Goal: Use online tool/utility: Utilize a website feature to perform a specific function

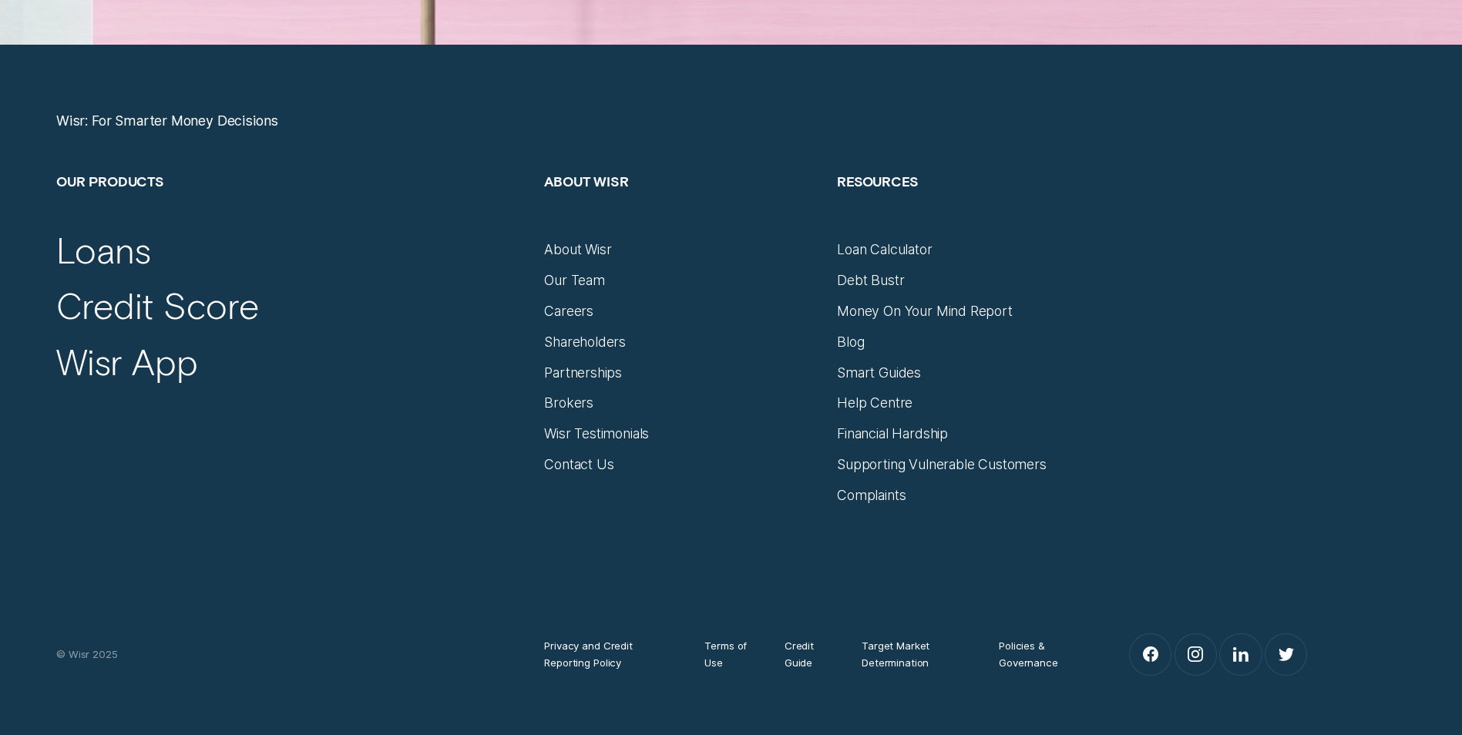
scroll to position [6539, 0]
click at [866, 247] on div "Loan Calculator" at bounding box center [884, 249] width 95 height 17
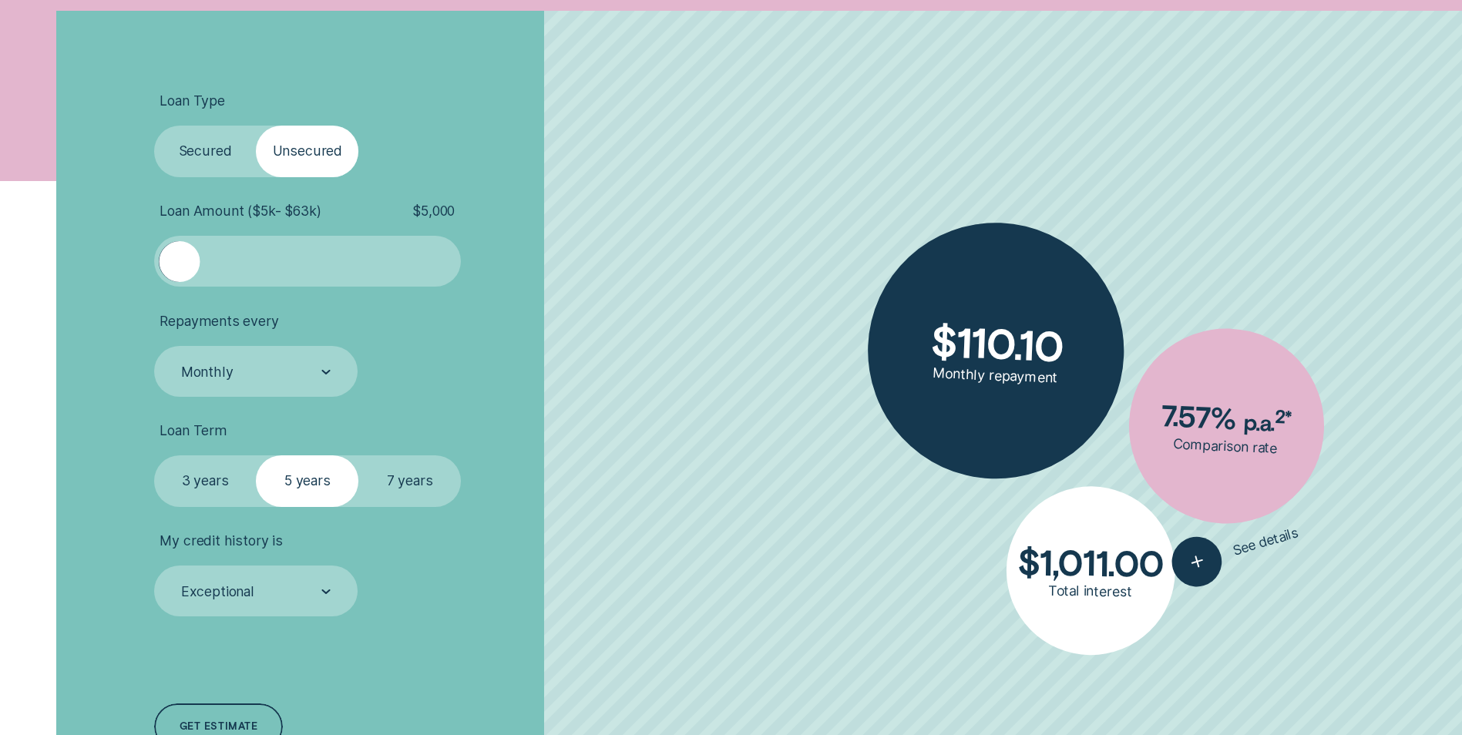
scroll to position [540, 0]
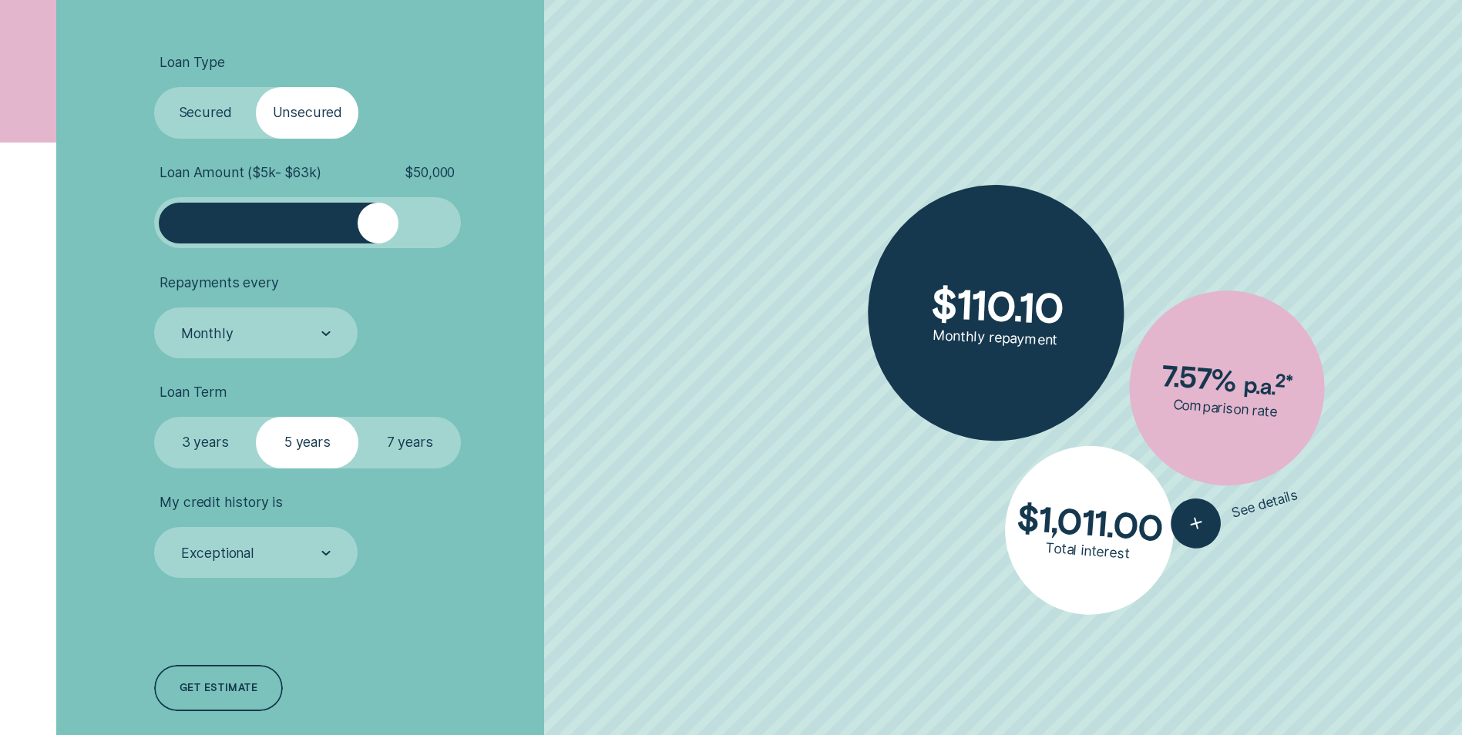
drag, startPoint x: 178, startPoint y: 221, endPoint x: 378, endPoint y: 220, distance: 199.7
click at [378, 220] on div at bounding box center [378, 223] width 41 height 41
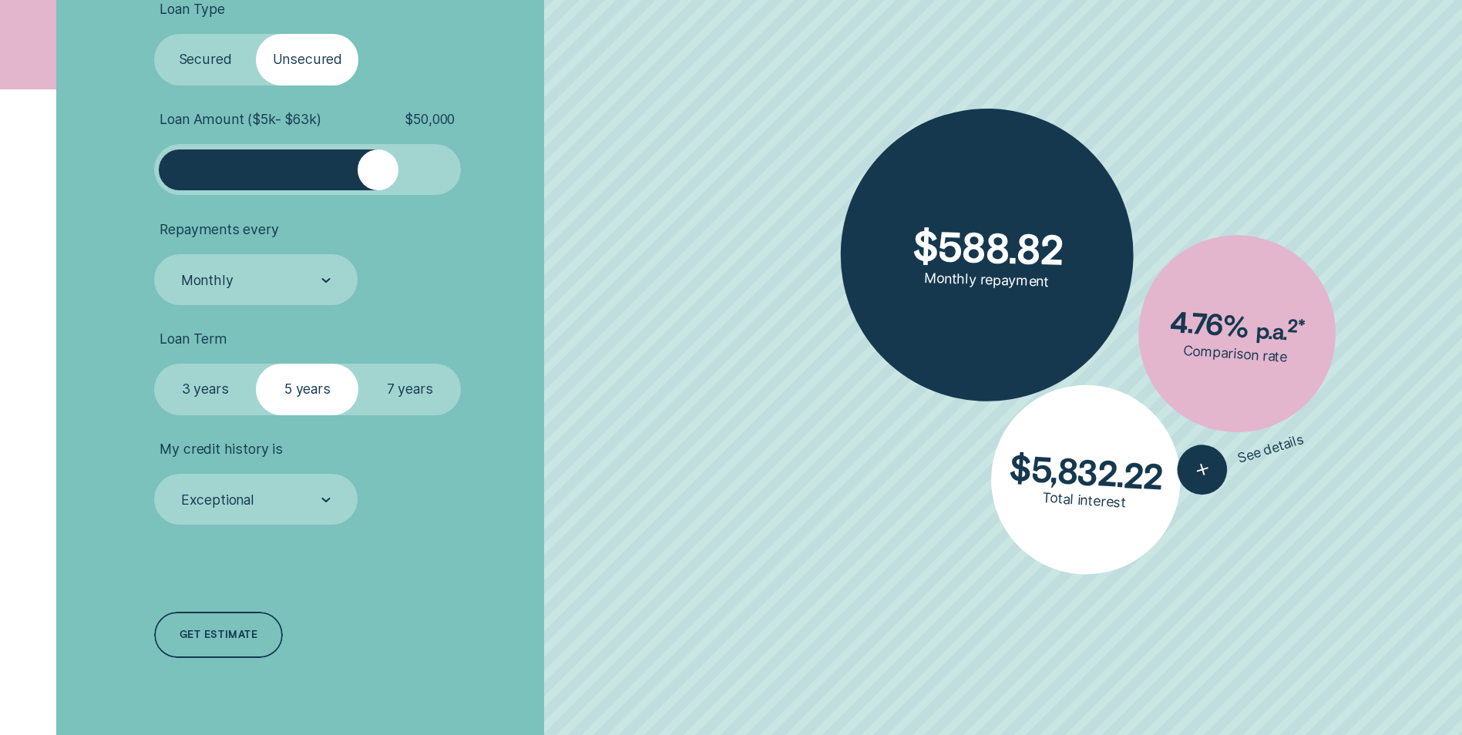
scroll to position [694, 0]
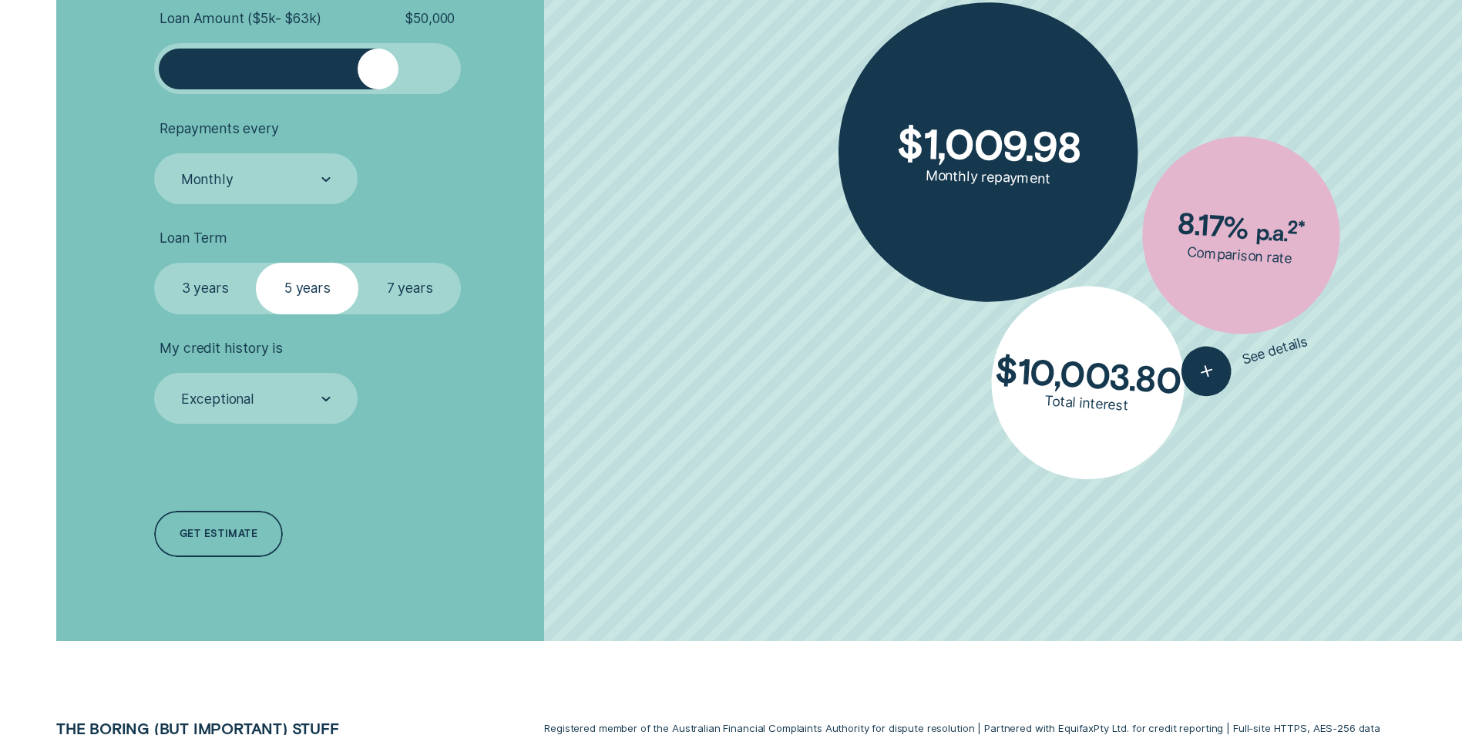
click at [408, 307] on label "7 years" at bounding box center [409, 288] width 103 height 51
click at [358, 263] on input "7 years" at bounding box center [358, 263] width 0 height 0
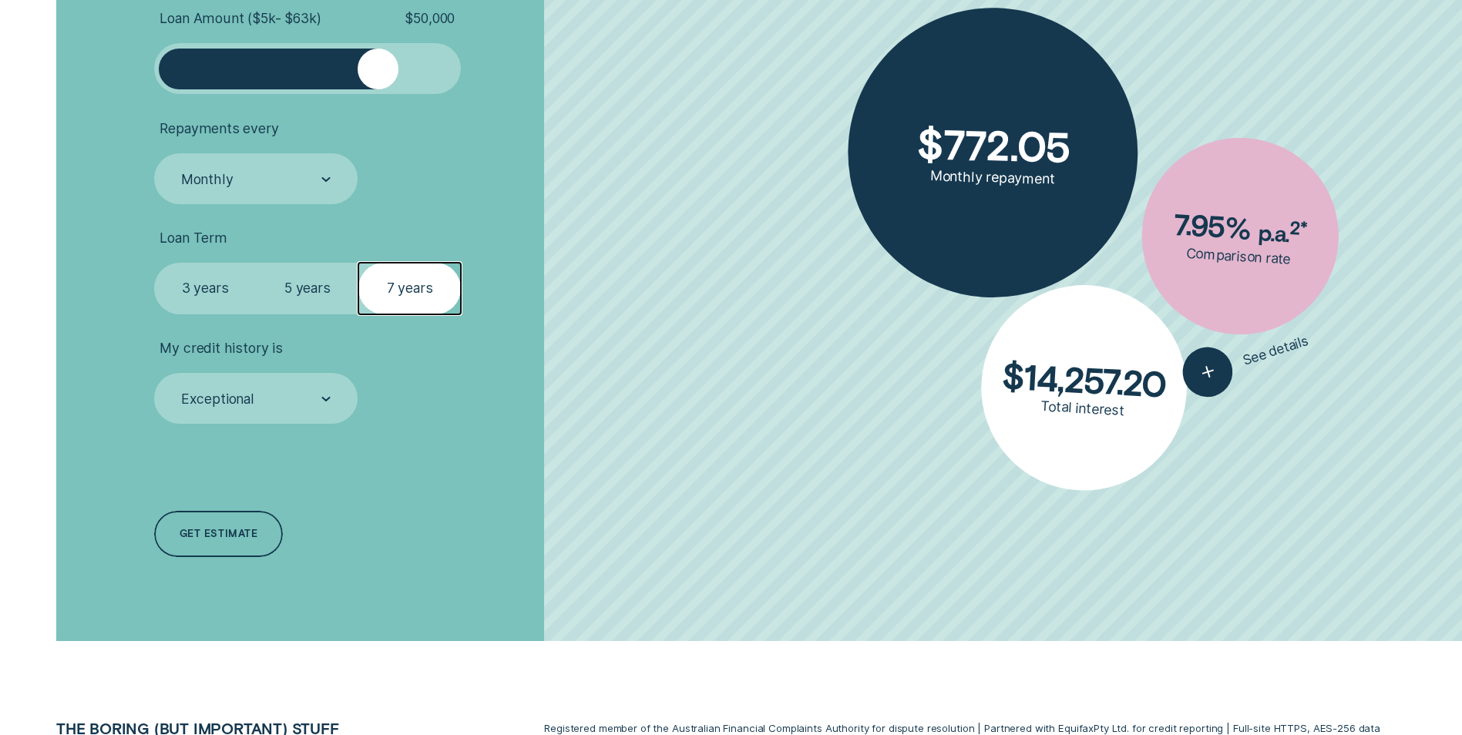
click at [300, 402] on div "Exceptional" at bounding box center [255, 399] width 151 height 19
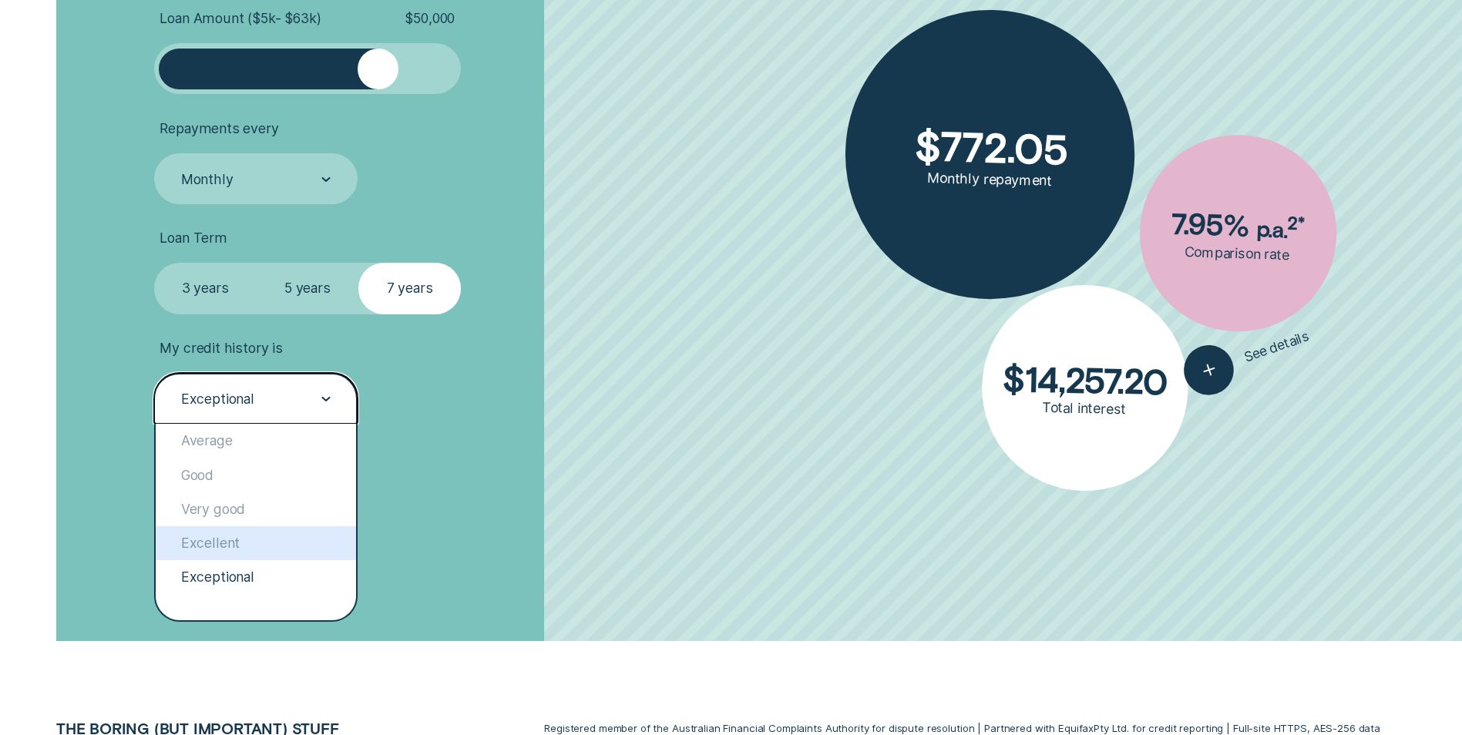
click at [247, 547] on div "Excellent" at bounding box center [256, 544] width 200 height 34
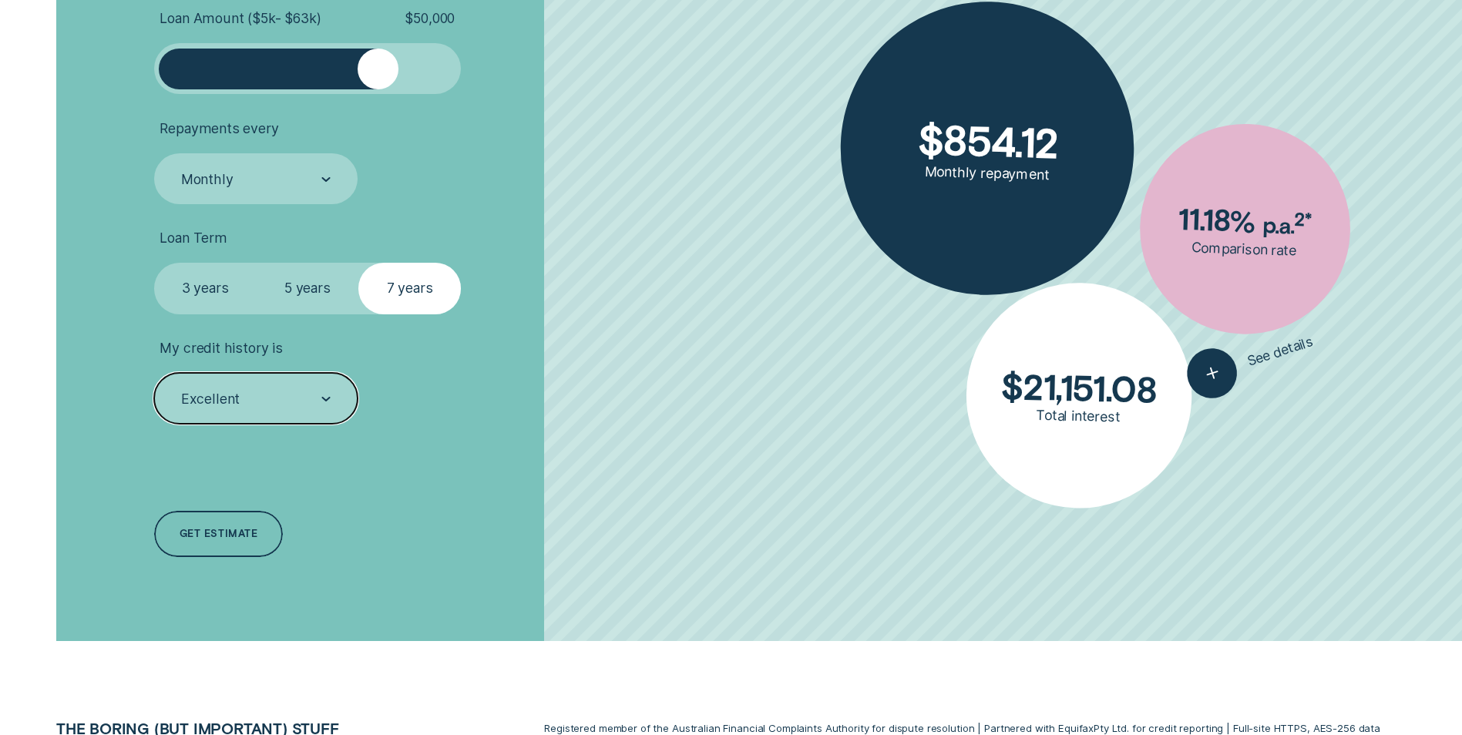
click at [299, 398] on div "Excellent" at bounding box center [255, 399] width 151 height 19
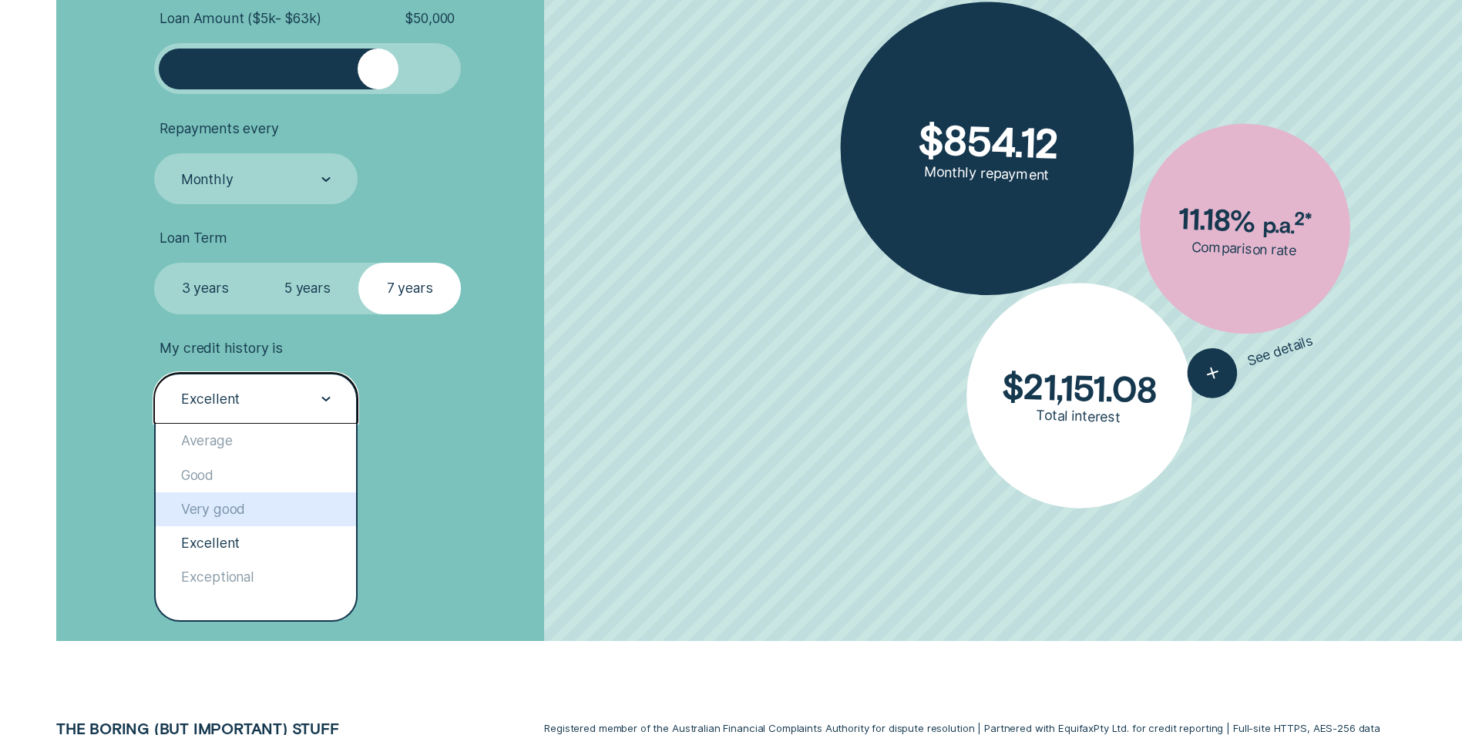
click at [269, 499] on div "Very good" at bounding box center [256, 510] width 200 height 34
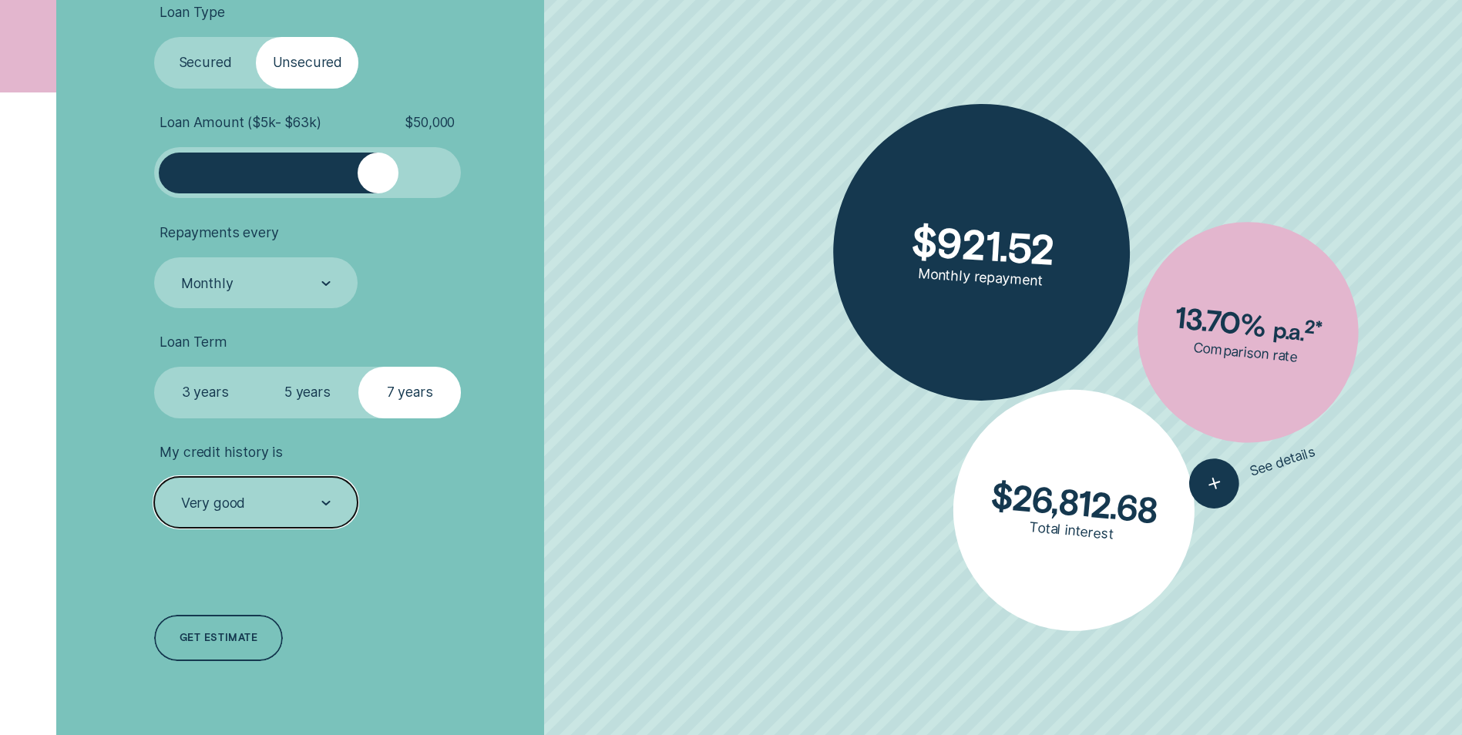
scroll to position [617, 0]
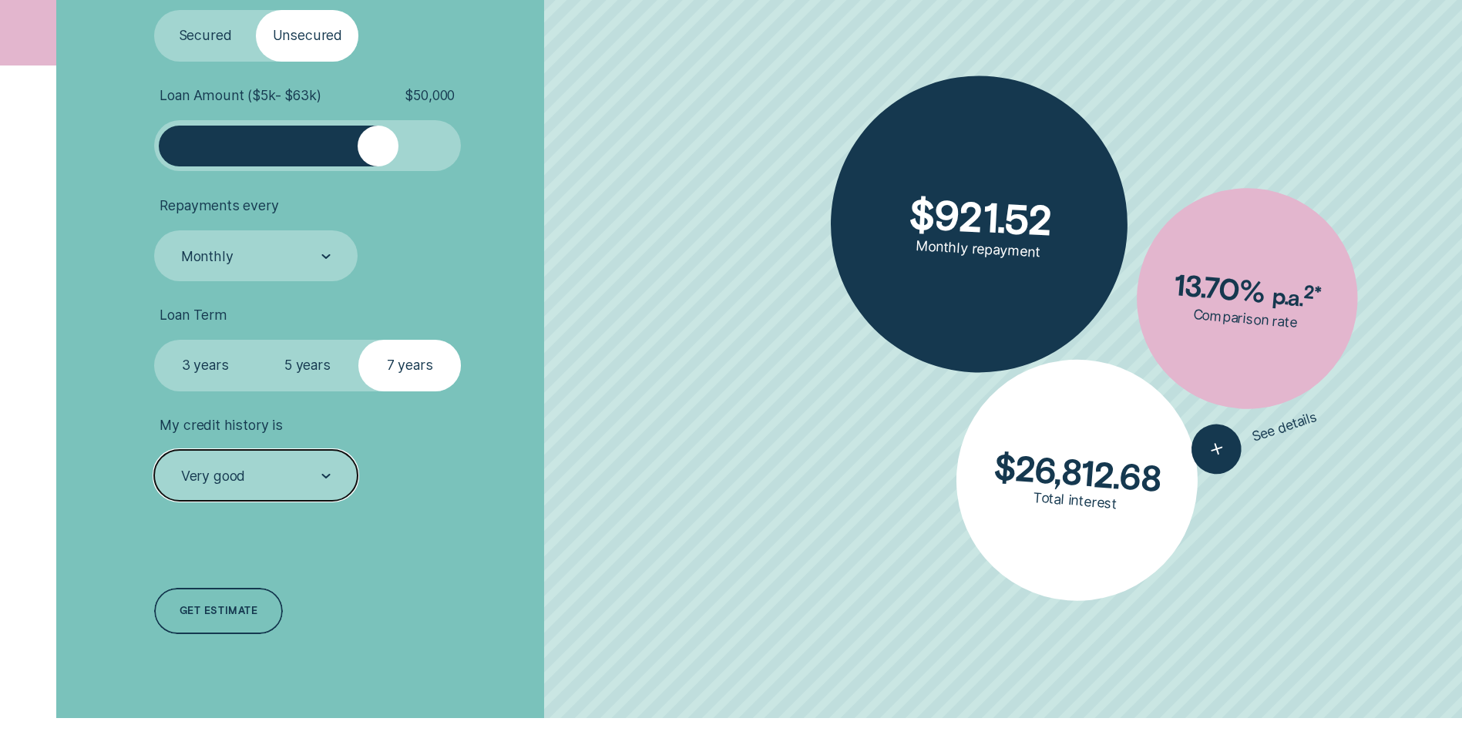
drag, startPoint x: 279, startPoint y: 484, endPoint x: 264, endPoint y: 476, distance: 16.6
click at [277, 483] on div "Very good" at bounding box center [255, 476] width 151 height 19
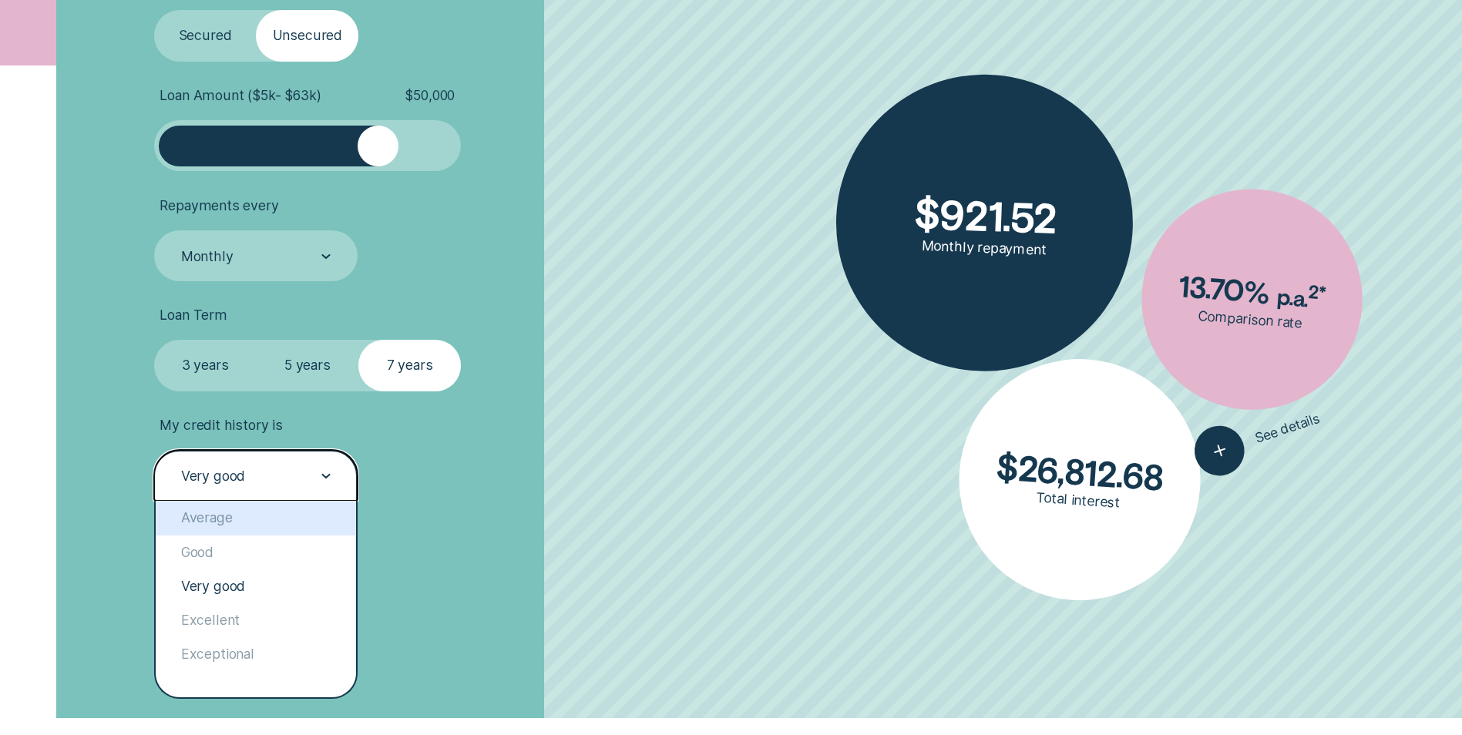
click at [231, 519] on div "Average" at bounding box center [256, 518] width 200 height 34
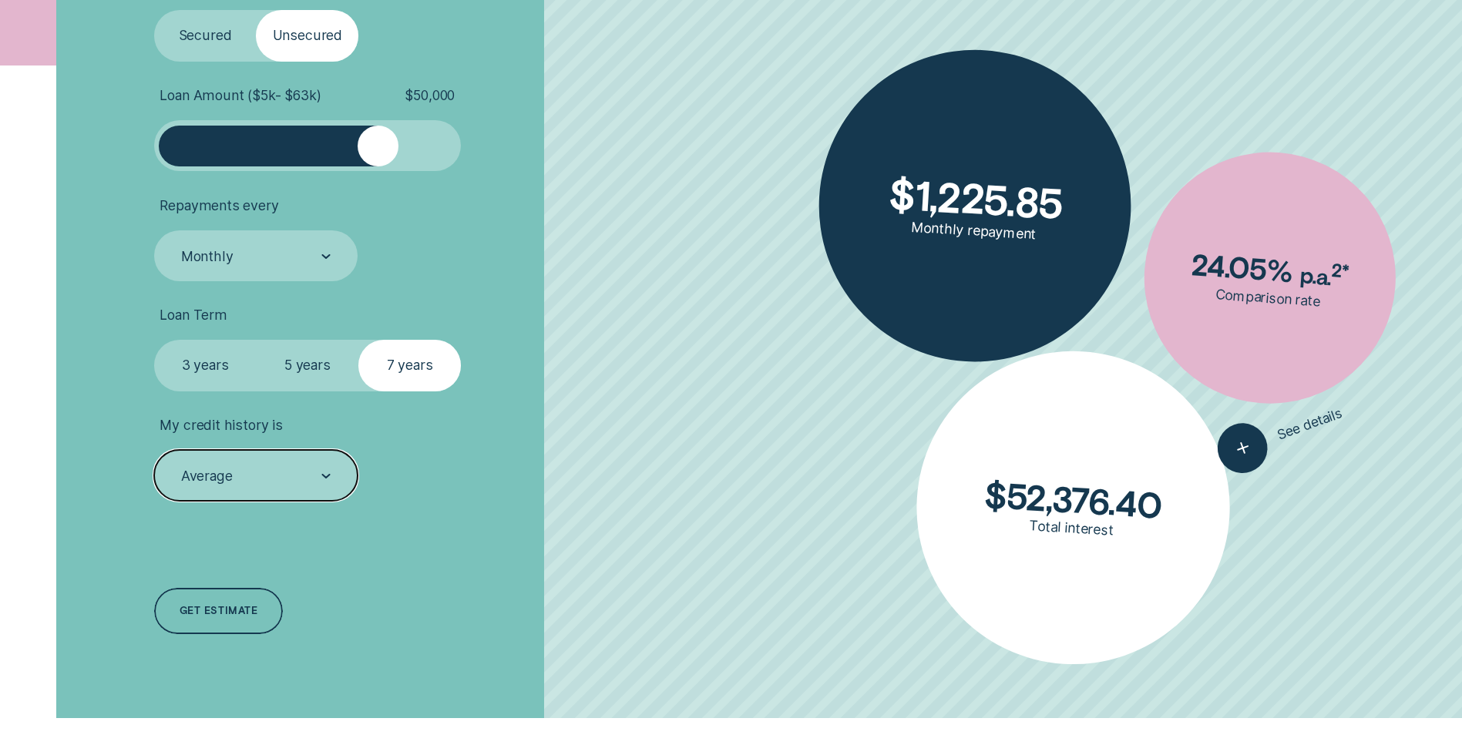
click at [267, 480] on div "Average" at bounding box center [255, 476] width 151 height 19
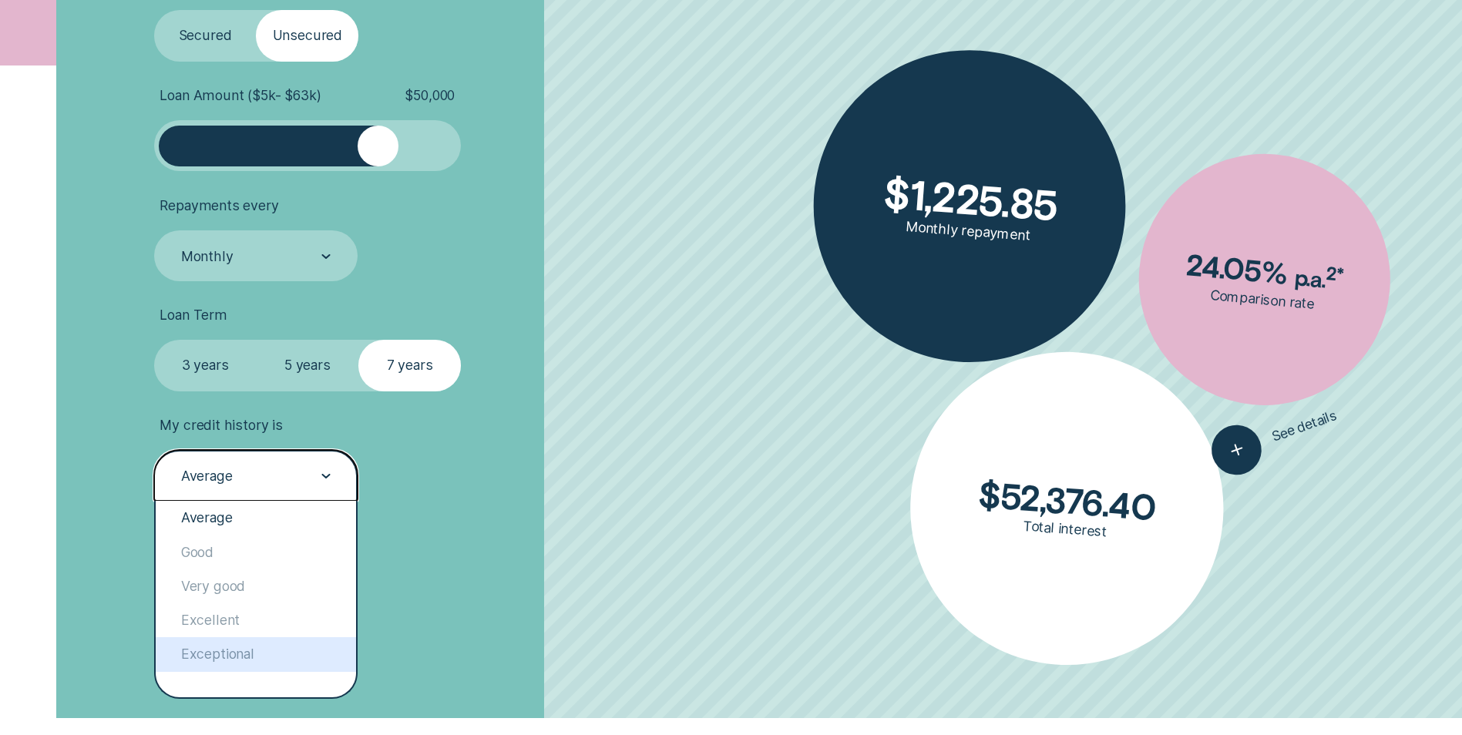
click at [234, 661] on div "Exceptional" at bounding box center [256, 655] width 200 height 34
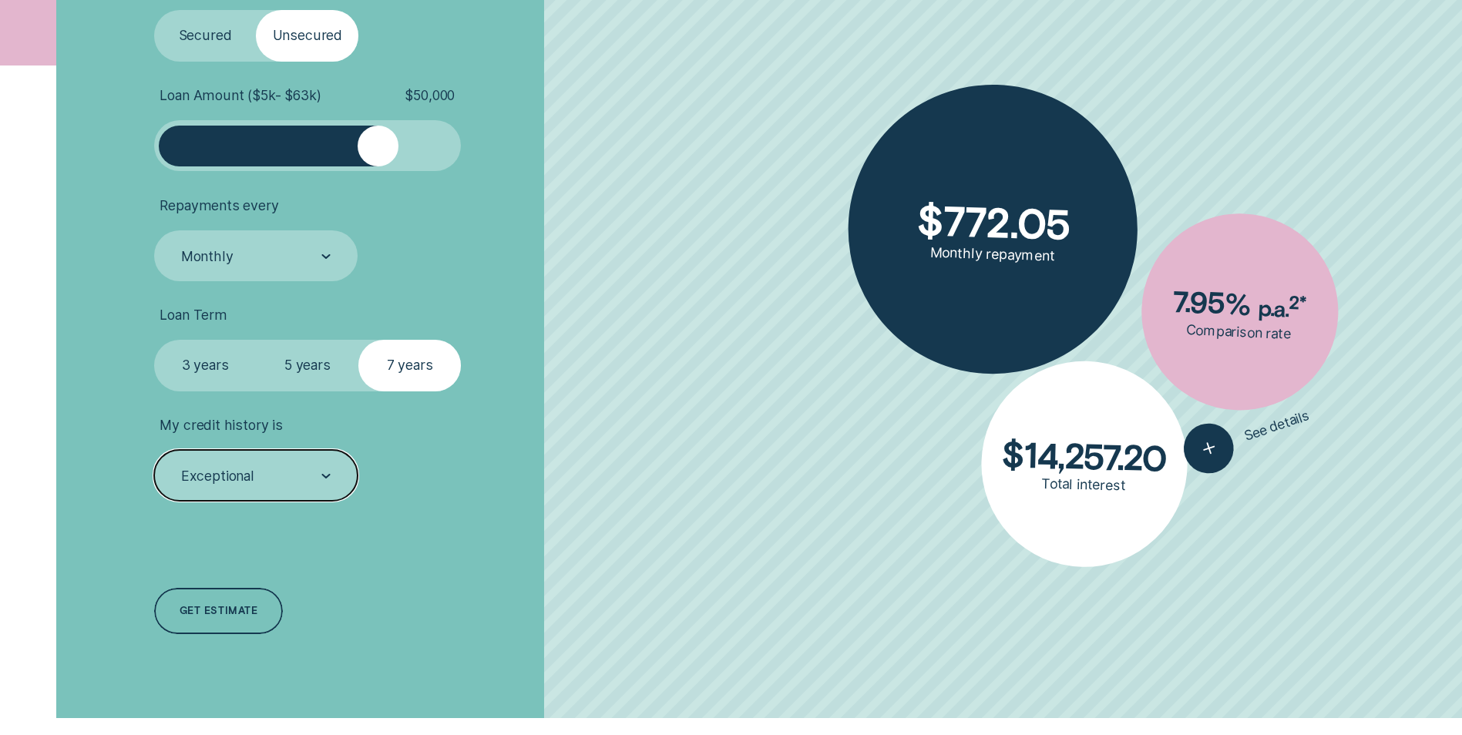
click at [269, 467] on div "Exceptional" at bounding box center [255, 476] width 151 height 19
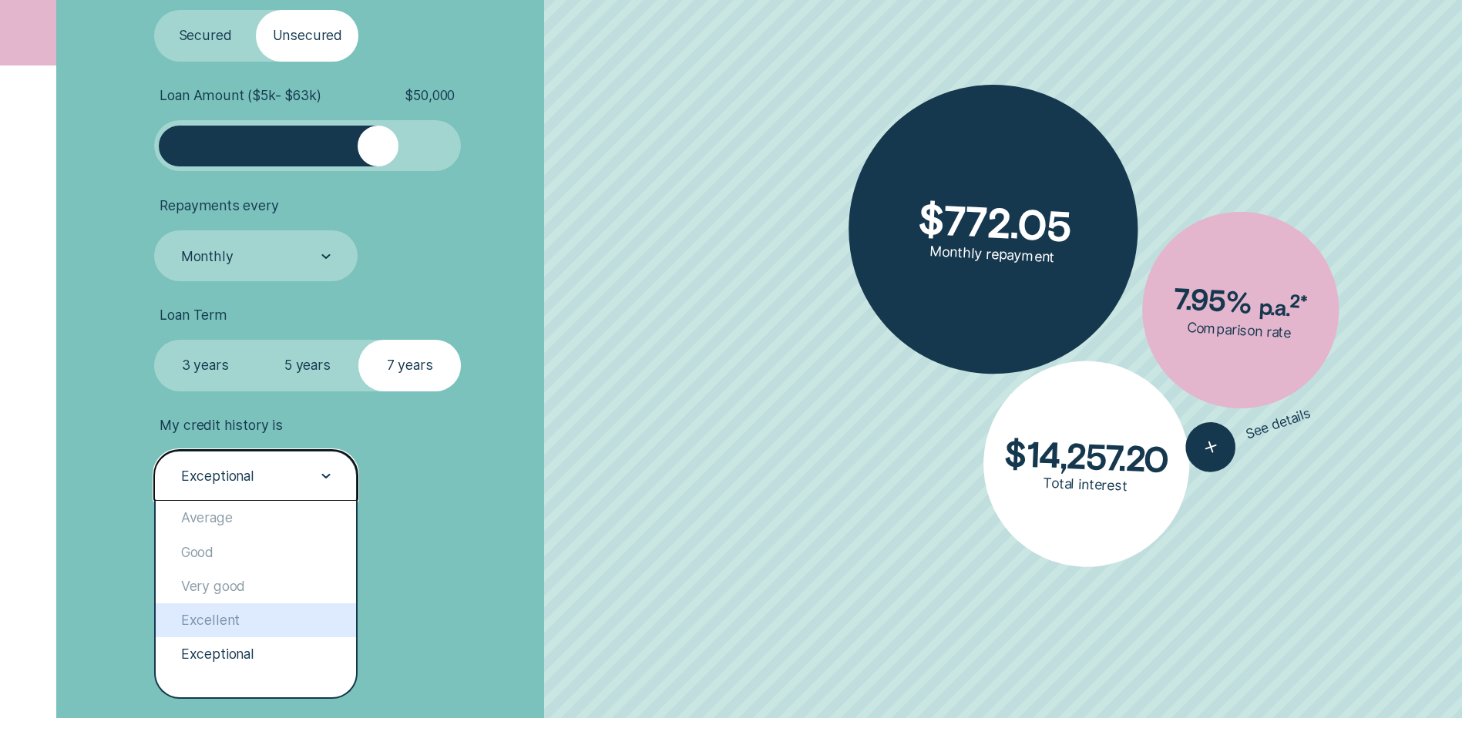
click at [268, 621] on div "Excellent" at bounding box center [256, 621] width 200 height 34
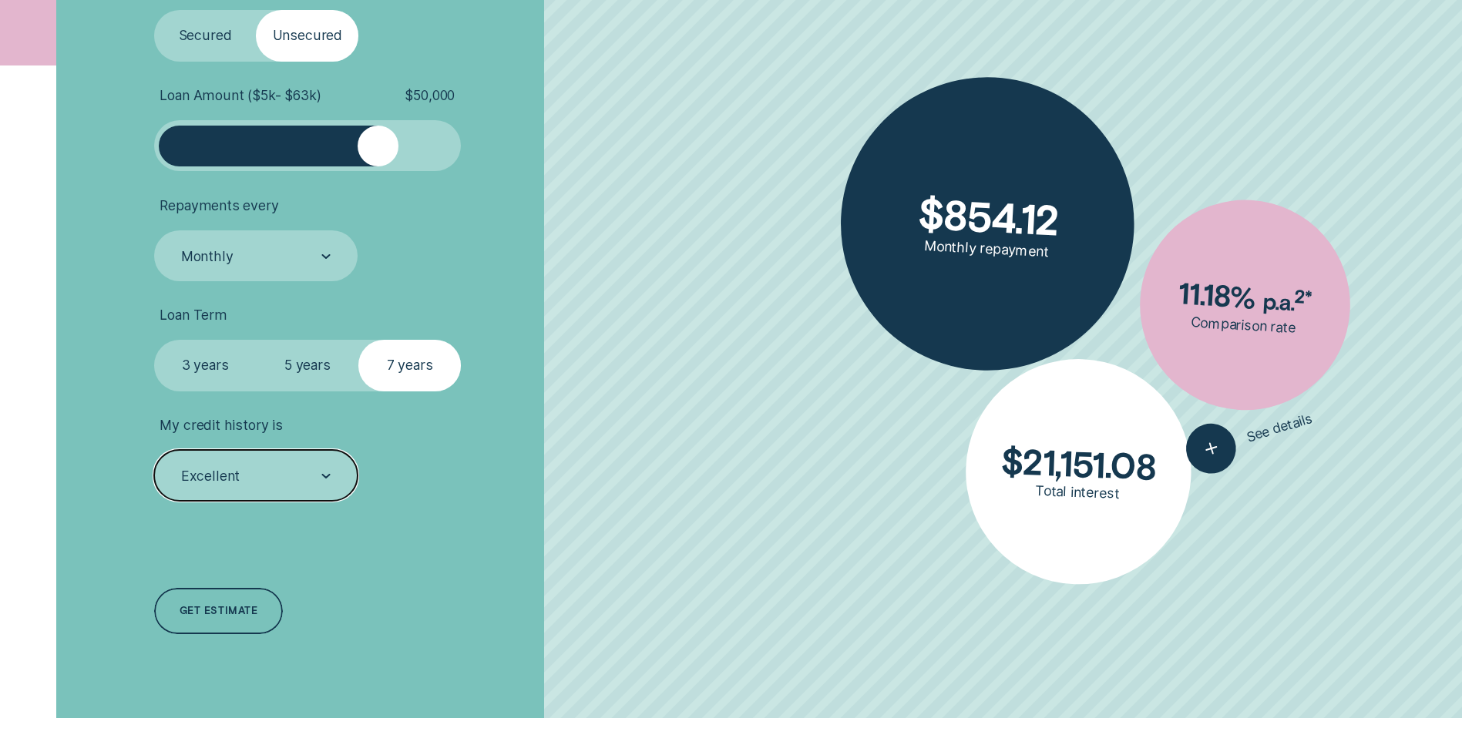
click at [239, 487] on div "Excellent" at bounding box center [256, 475] width 204 height 51
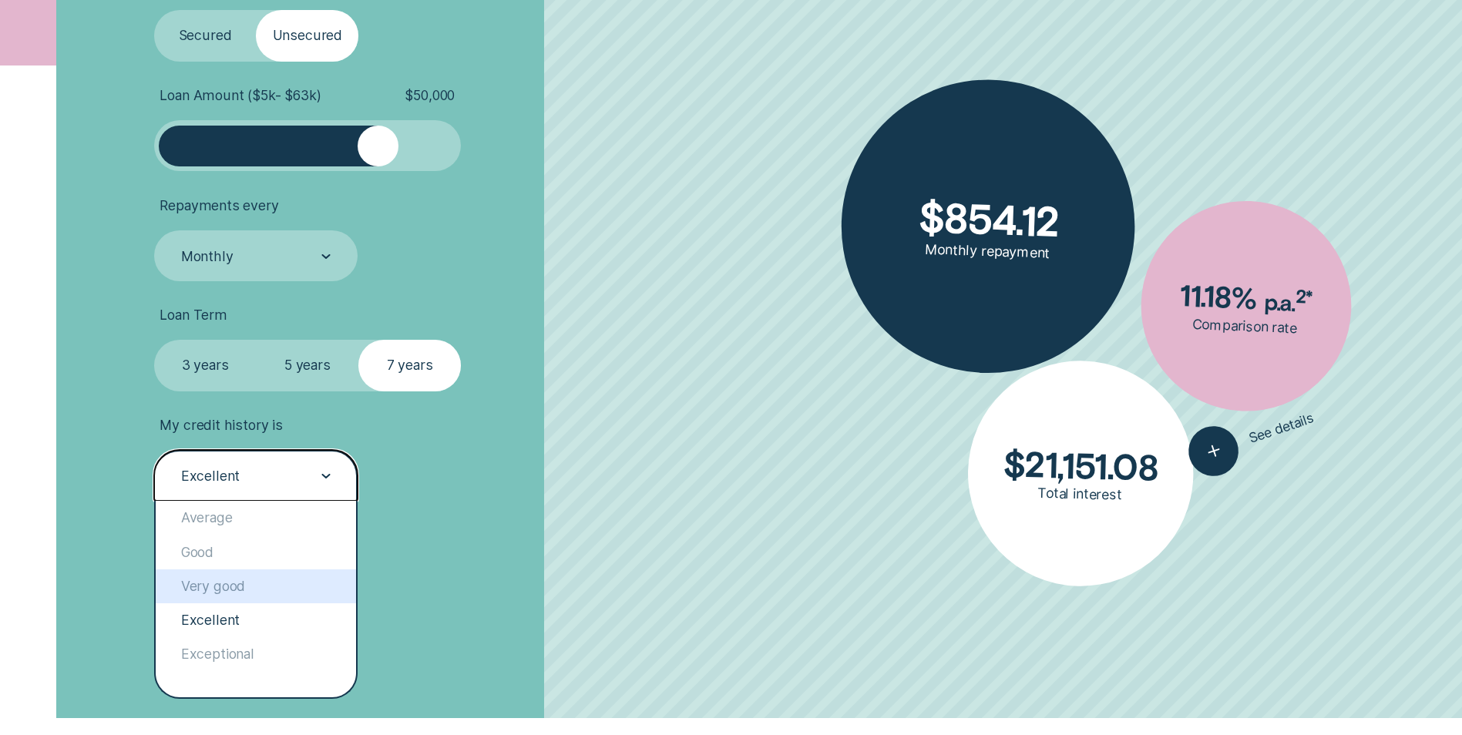
click at [234, 587] on div "Very good" at bounding box center [256, 587] width 200 height 34
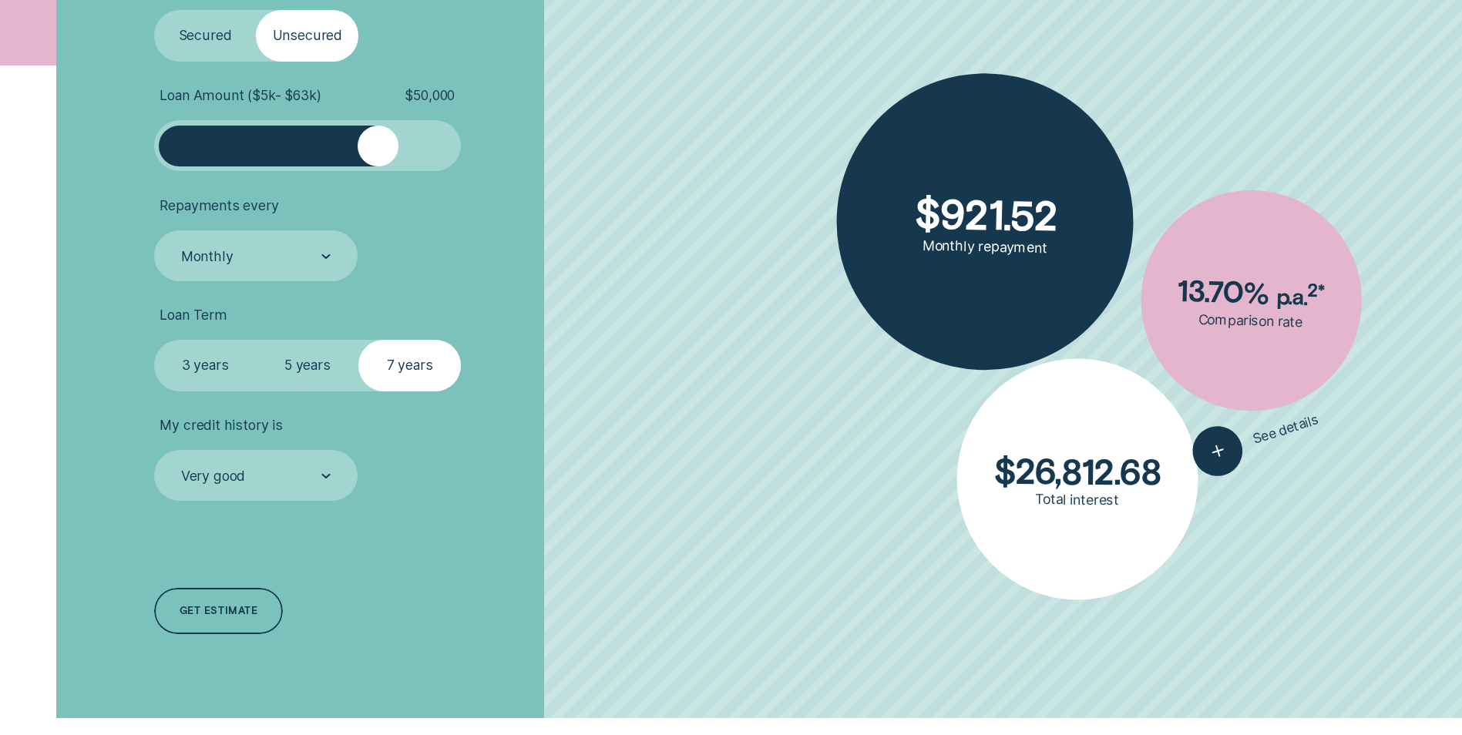
click at [229, 373] on label "3 years" at bounding box center [205, 365] width 103 height 51
click at [154, 340] on input "3 years" at bounding box center [154, 340] width 0 height 0
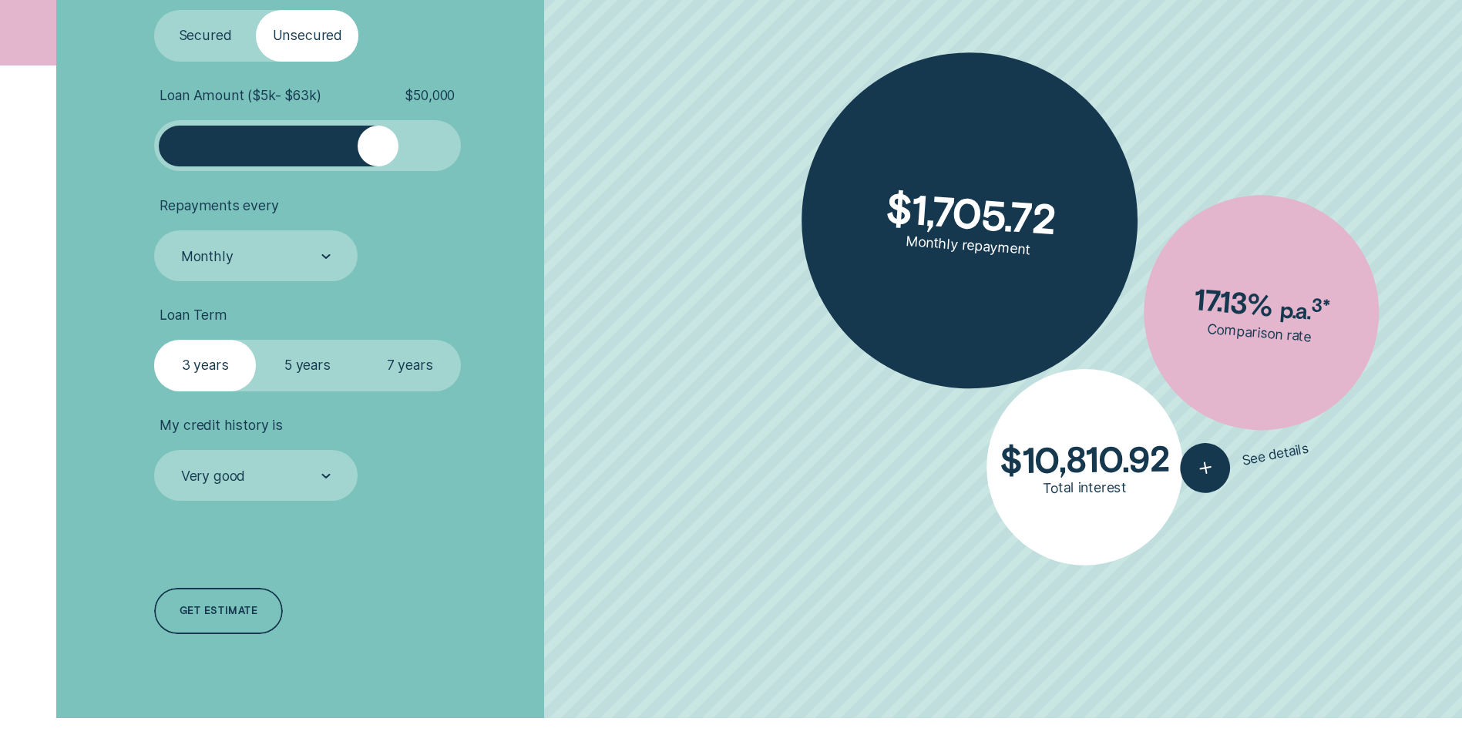
click at [402, 367] on label "7 years" at bounding box center [409, 365] width 103 height 51
click at [358, 340] on input "7 years" at bounding box center [358, 340] width 0 height 0
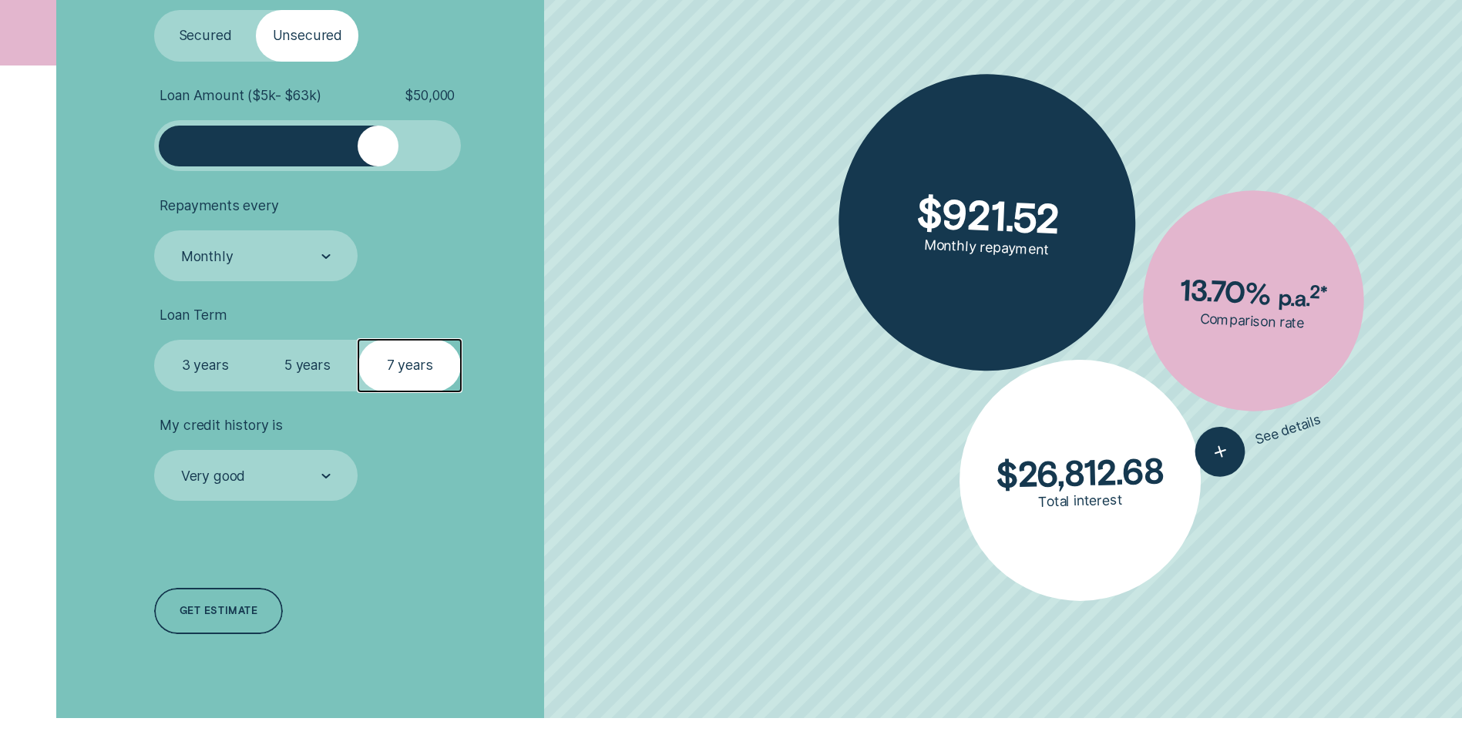
click at [293, 366] on label "5 years" at bounding box center [307, 365] width 103 height 51
click at [256, 340] on input "5 years" at bounding box center [256, 340] width 0 height 0
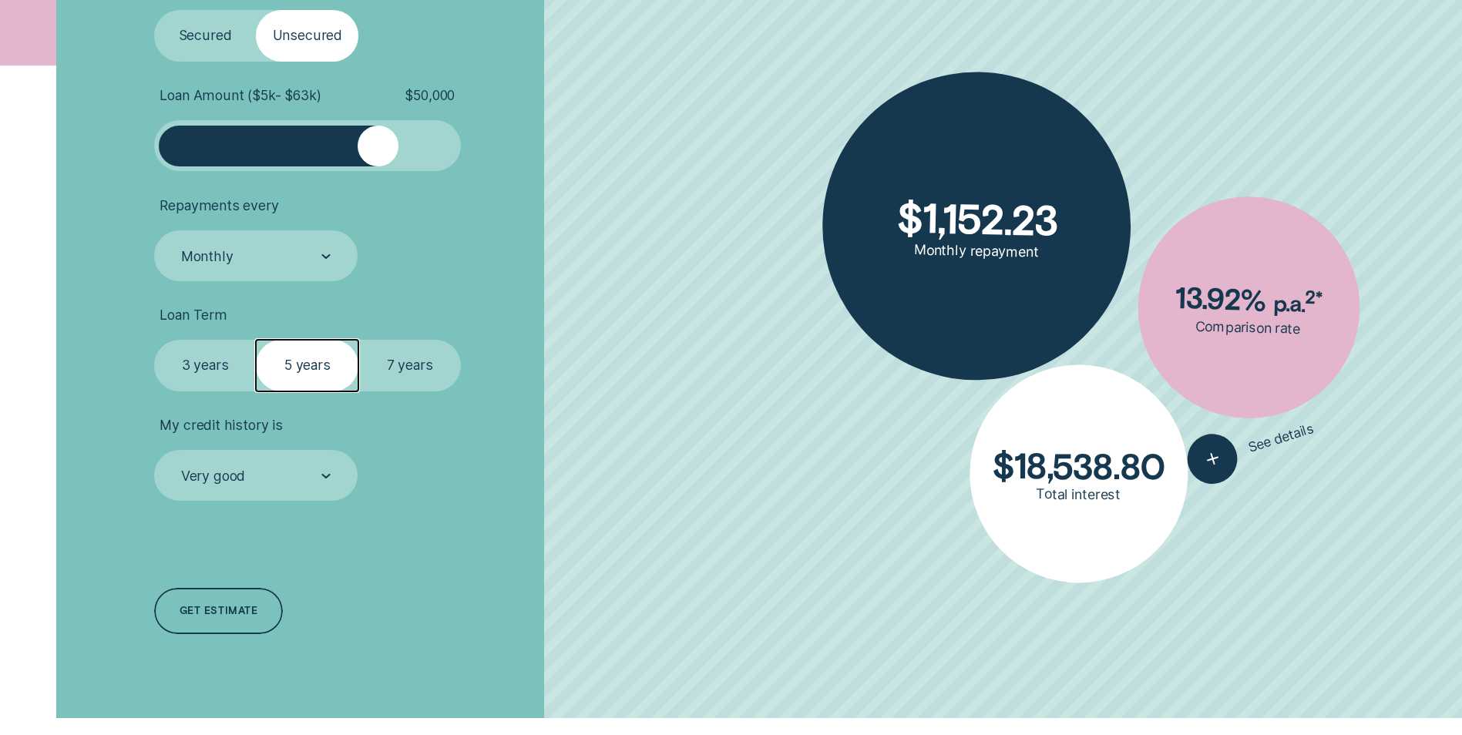
click at [220, 366] on label "3 years" at bounding box center [205, 365] width 103 height 51
click at [154, 340] on input "3 years" at bounding box center [154, 340] width 0 height 0
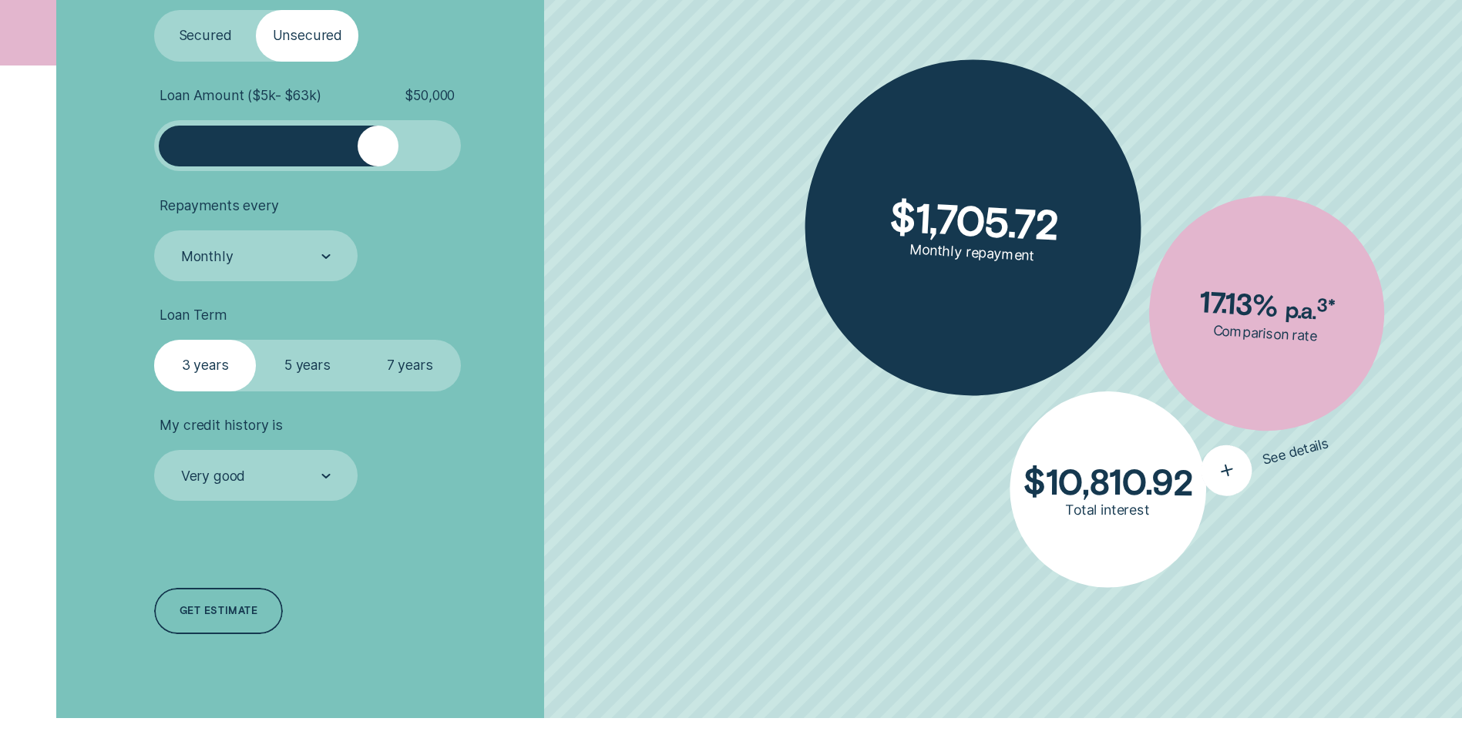
click at [1204, 469] on div "button" at bounding box center [1227, 470] width 62 height 62
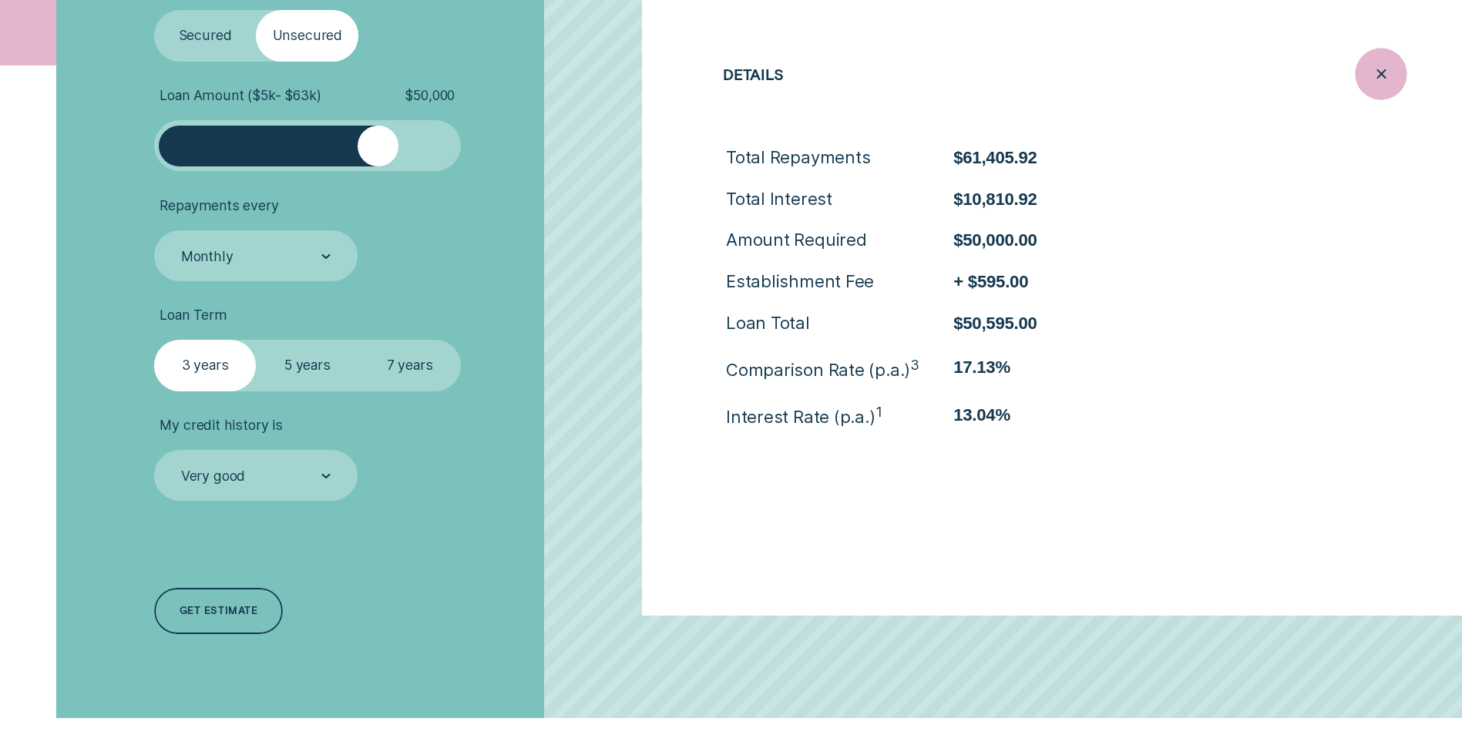
click at [1371, 84] on icon "Close loan details" at bounding box center [1381, 74] width 26 height 24
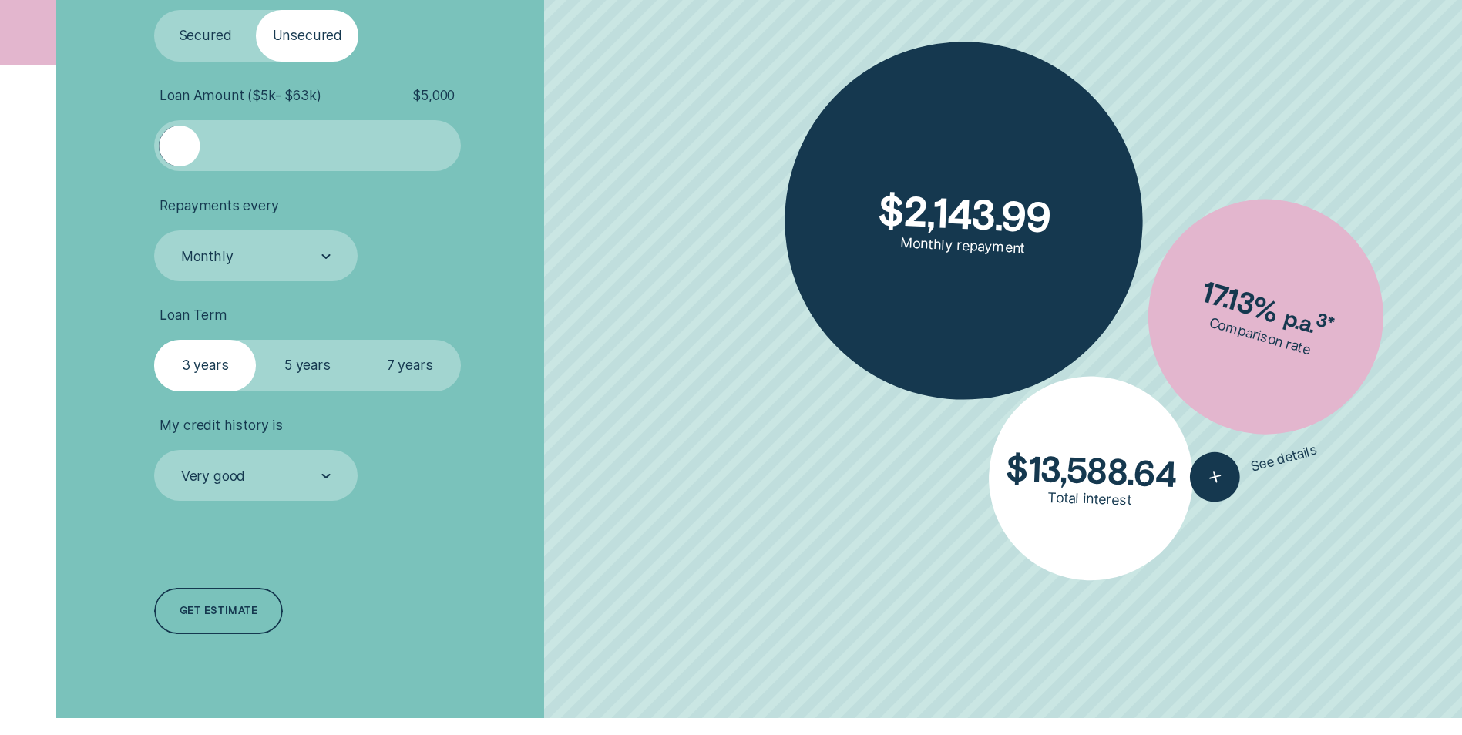
drag, startPoint x: 361, startPoint y: 139, endPoint x: 26, endPoint y: 165, distance: 335.6
click at [26, 165] on div "Loan Type Select Loan Type Secured Unsecured Loan Amount ( $5k - $63k ) $ 5,000…" at bounding box center [731, 306] width 1462 height 823
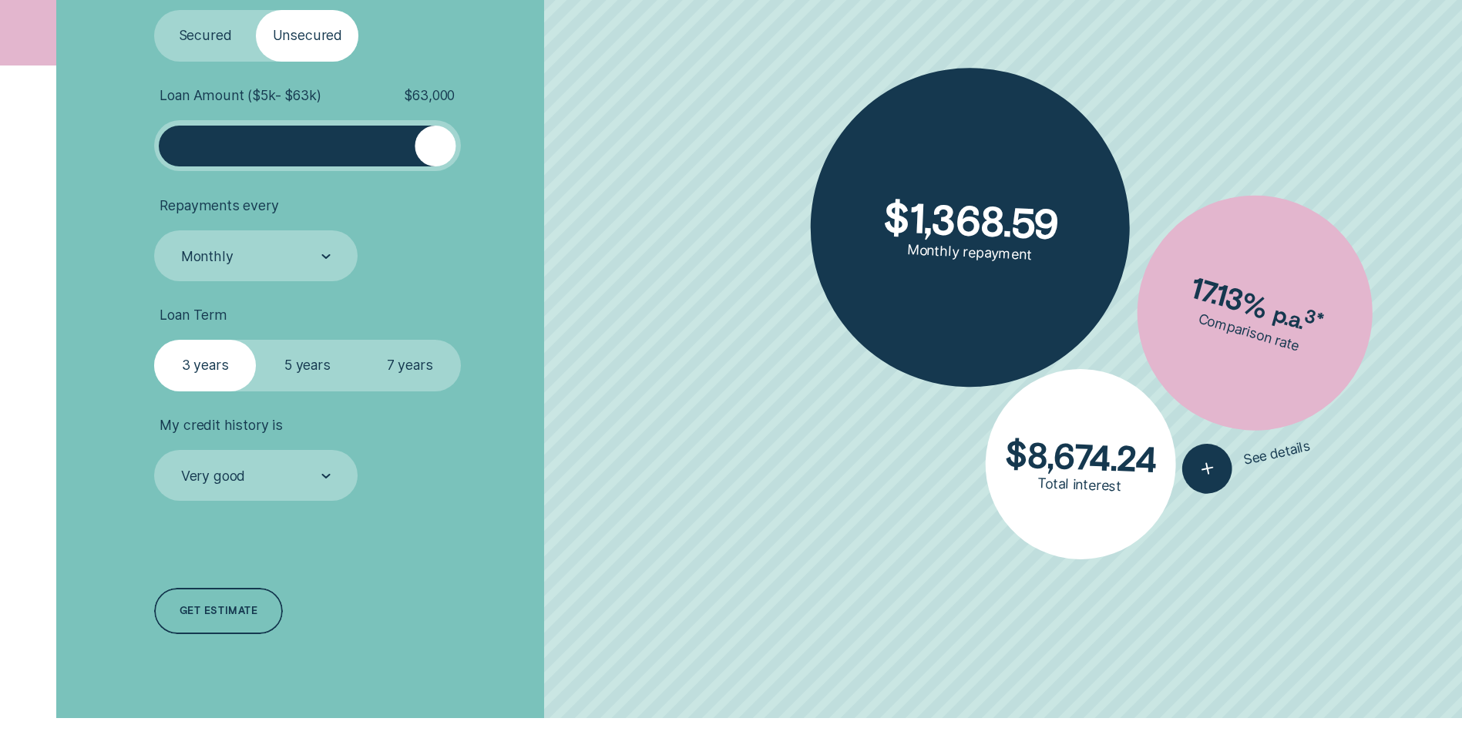
drag, startPoint x: 194, startPoint y: 148, endPoint x: 554, endPoint y: 138, distance: 360.1
click at [548, 137] on li "Loan Amount ( $5k - $63k ) $ 63,000" at bounding box center [389, 129] width 471 height 85
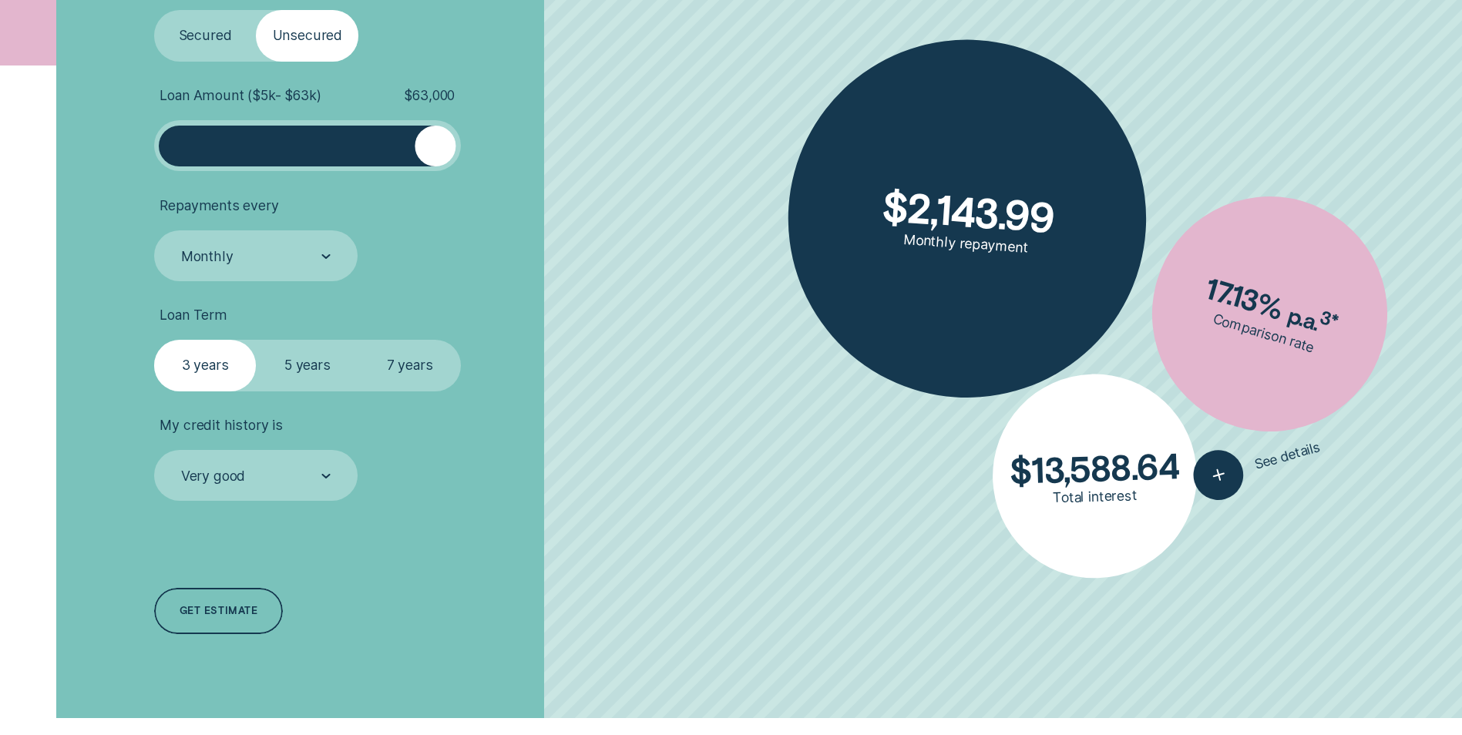
click at [308, 367] on label "5 years" at bounding box center [307, 365] width 103 height 51
click at [256, 340] on input "5 years" at bounding box center [256, 340] width 0 height 0
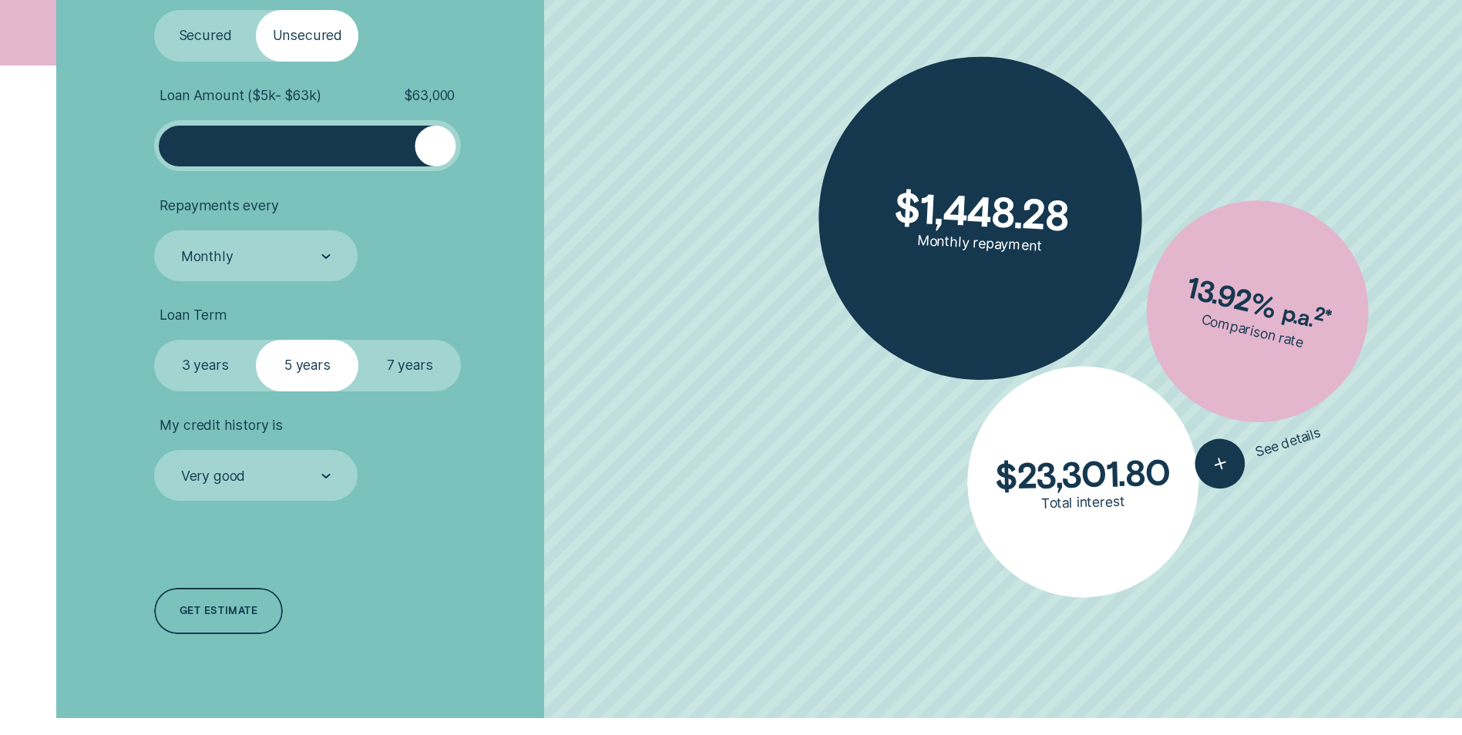
click at [394, 368] on label "7 years" at bounding box center [409, 365] width 103 height 51
click at [358, 340] on input "7 years" at bounding box center [358, 340] width 0 height 0
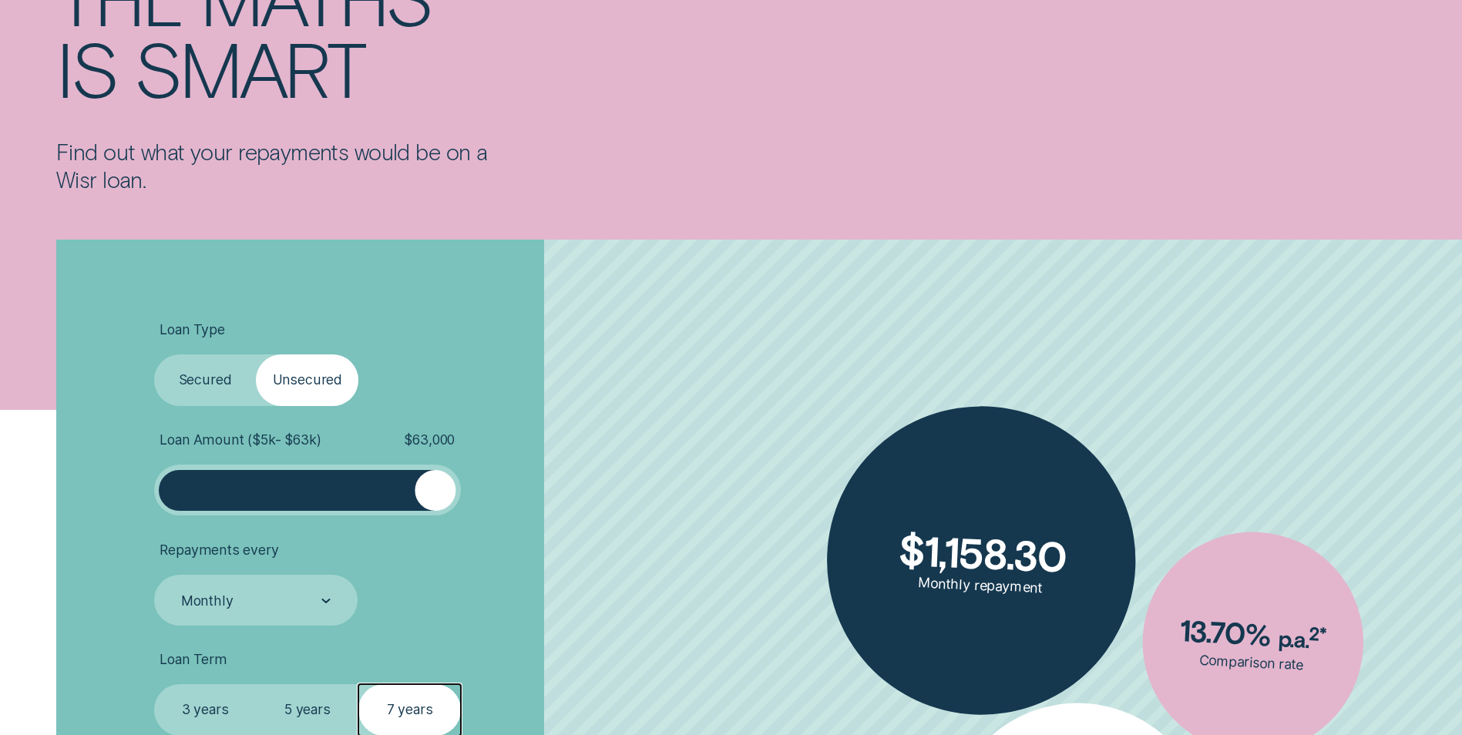
scroll to position [231, 0]
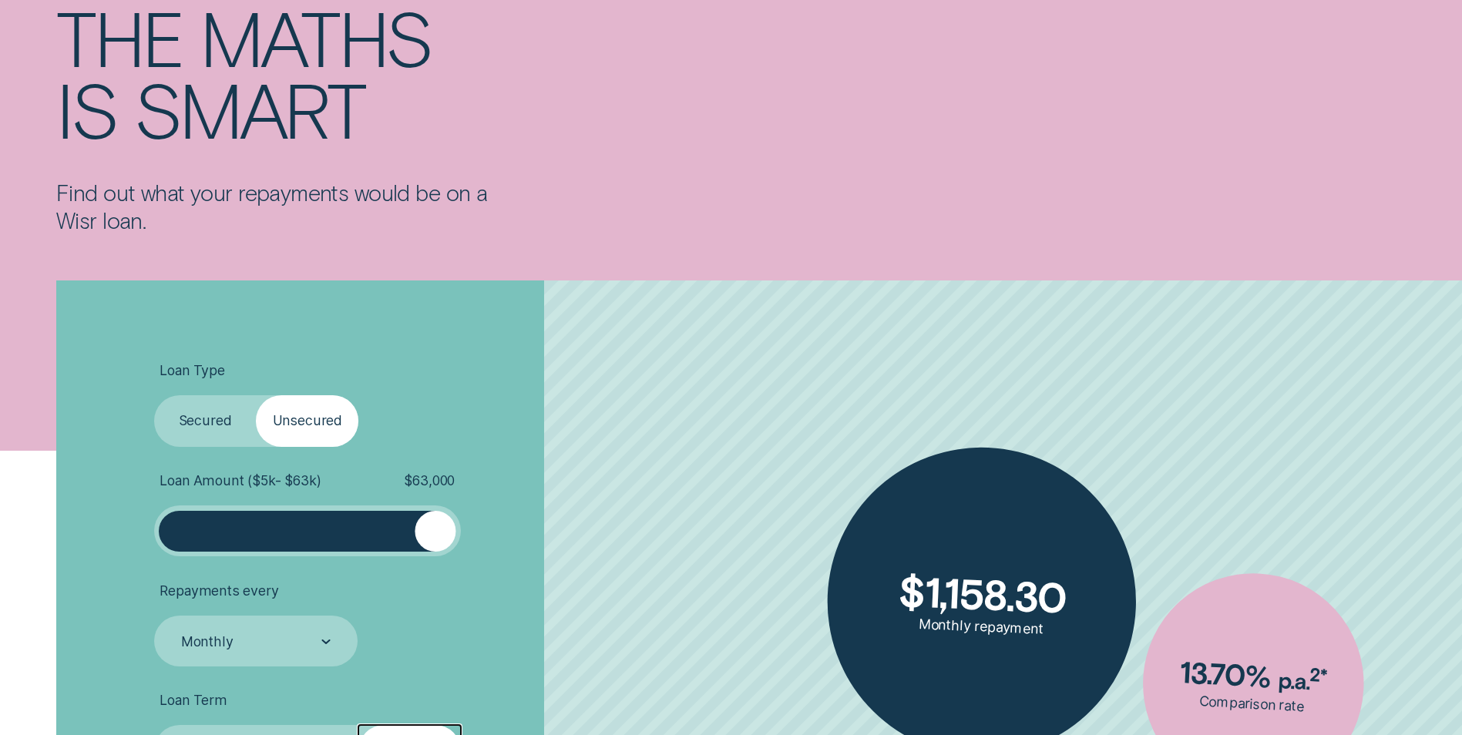
drag, startPoint x: 238, startPoint y: 412, endPoint x: 246, endPoint y: 408, distance: 8.6
click at [238, 411] on label "Secured" at bounding box center [205, 420] width 103 height 51
click at [154, 395] on input "Secured" at bounding box center [154, 395] width 0 height 0
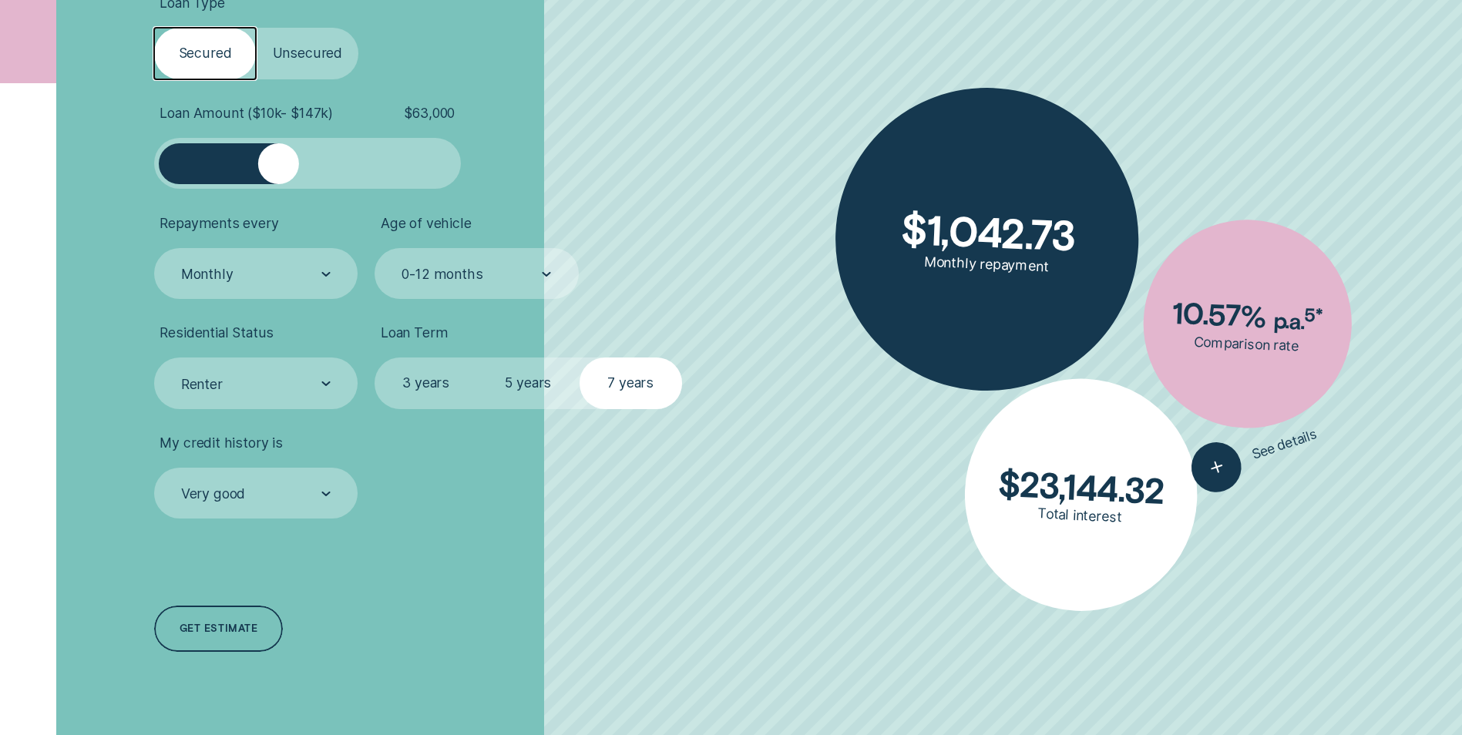
scroll to position [617, 0]
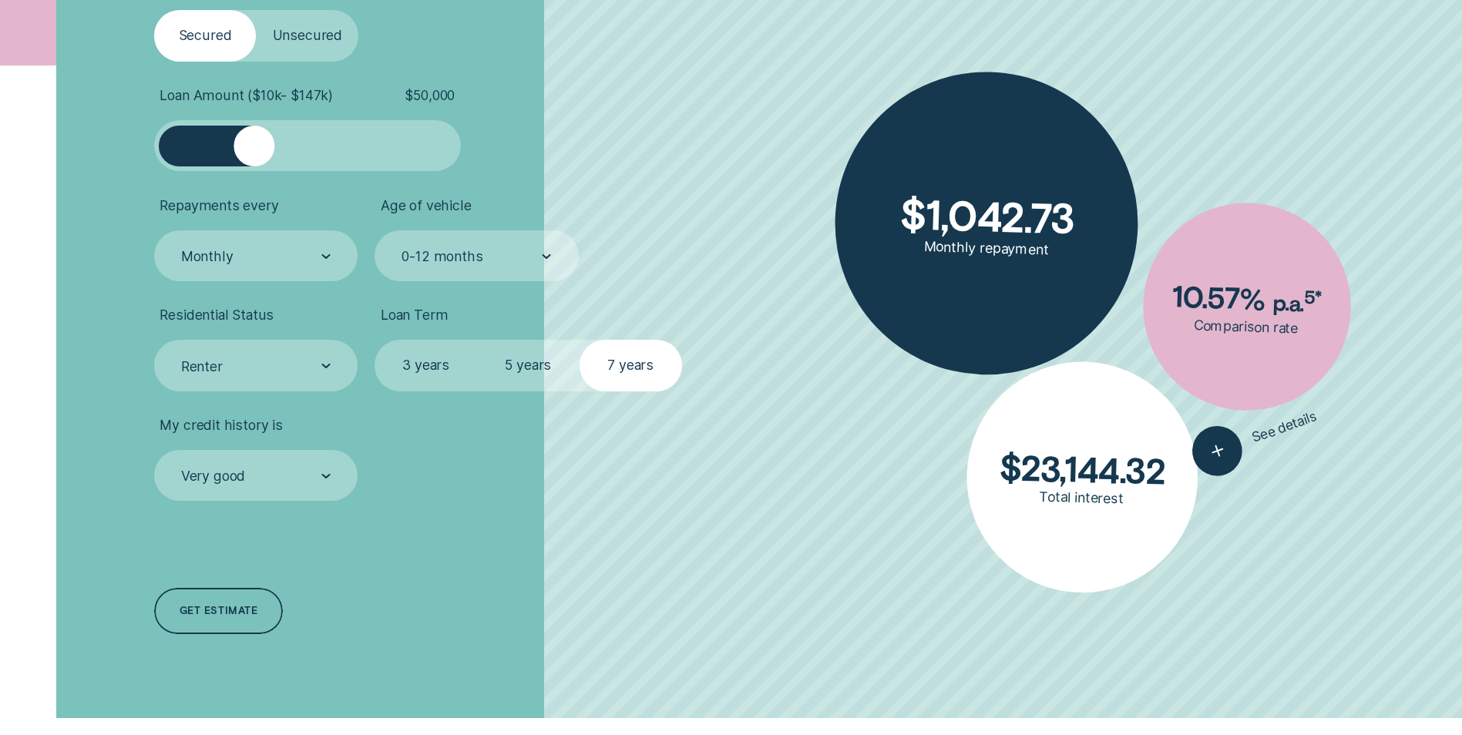
drag, startPoint x: 286, startPoint y: 143, endPoint x: 254, endPoint y: 156, distance: 33.9
click at [254, 156] on div at bounding box center [254, 146] width 41 height 41
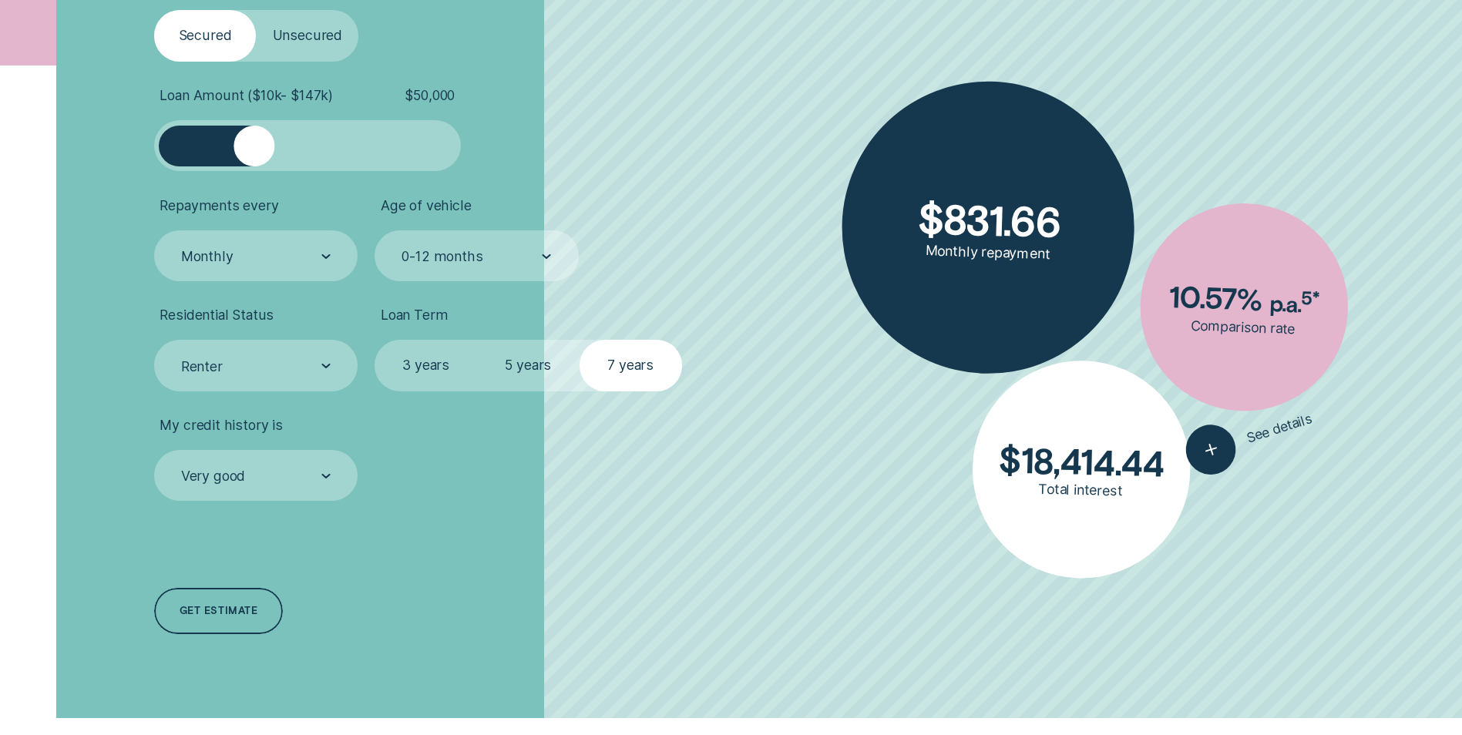
click at [456, 259] on div "0-12 months" at bounding box center [442, 256] width 81 height 17
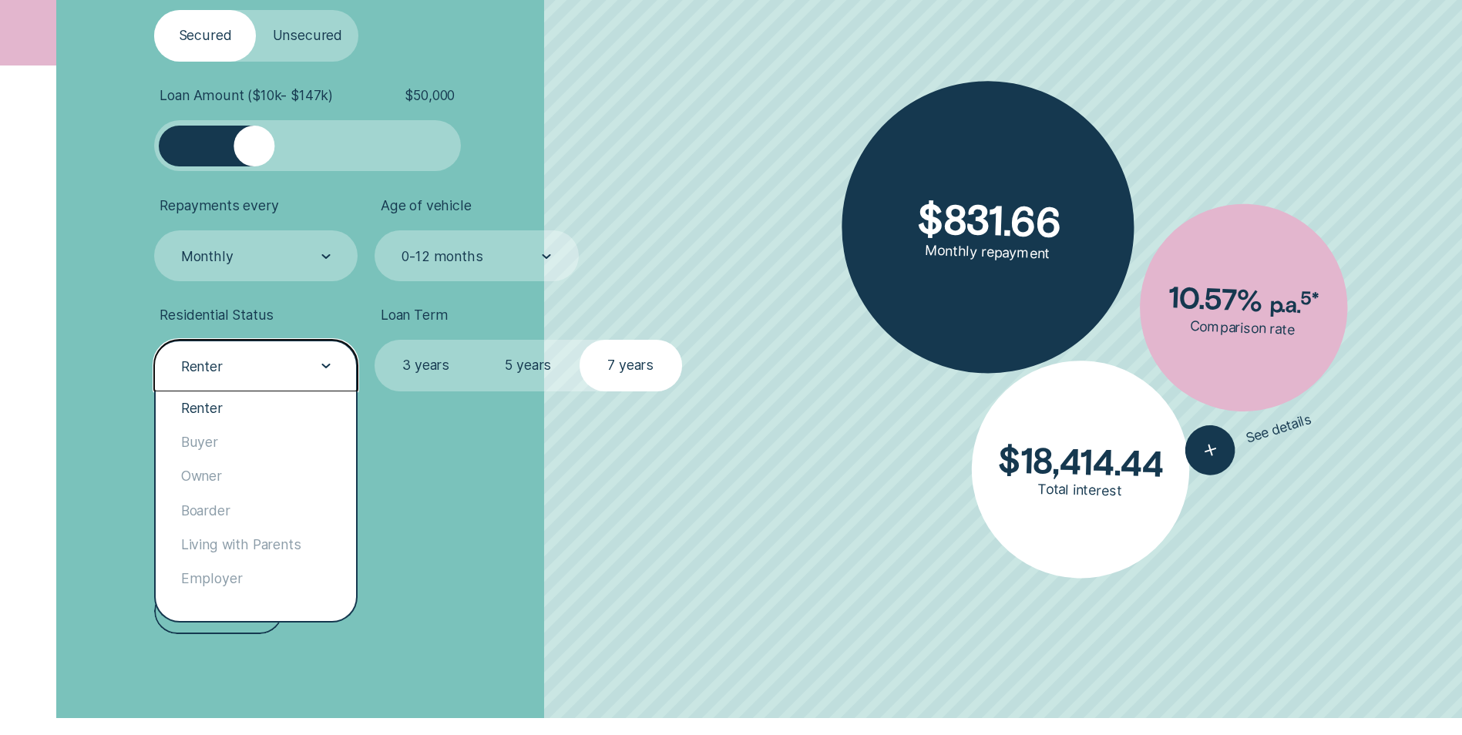
click at [308, 368] on div "Renter" at bounding box center [255, 366] width 151 height 19
click at [236, 543] on div "Living with Parents" at bounding box center [256, 545] width 200 height 34
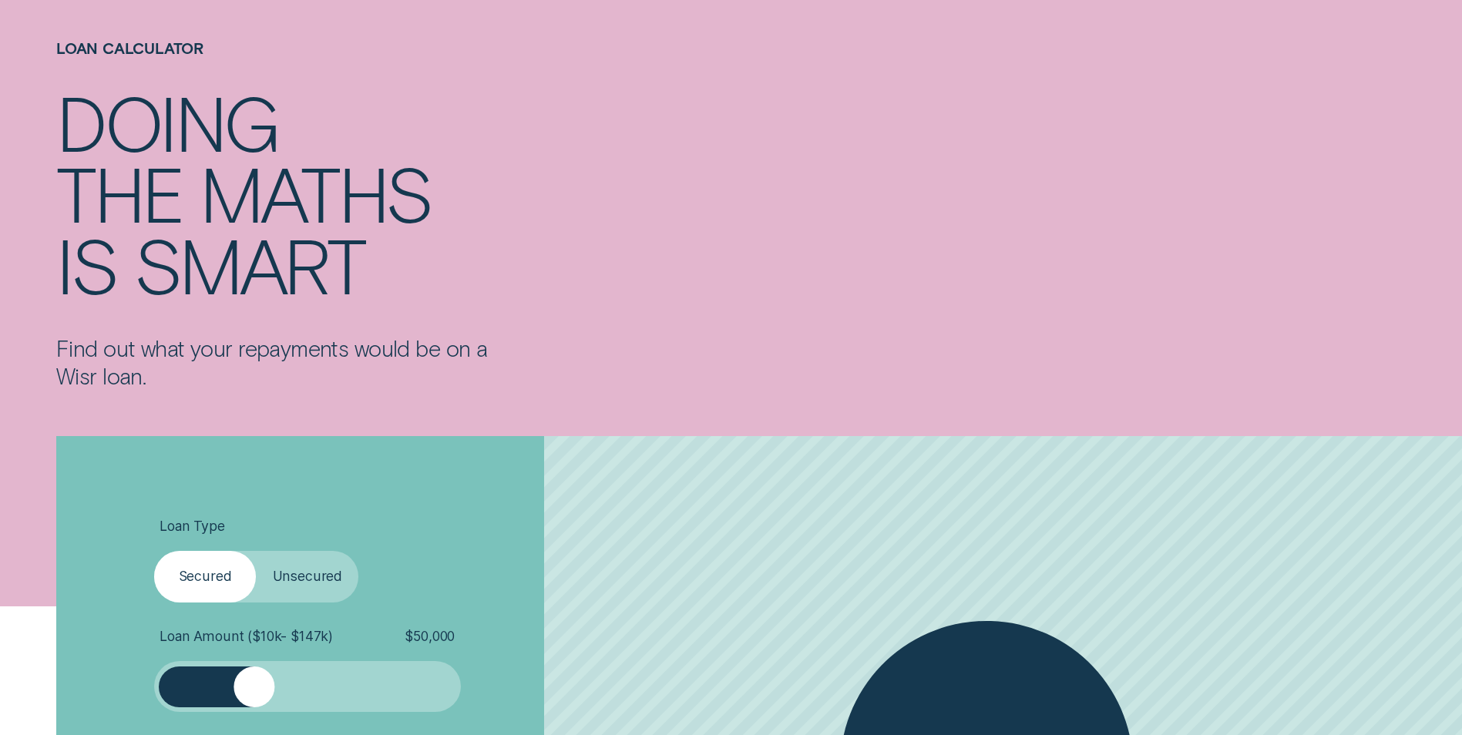
scroll to position [0, 0]
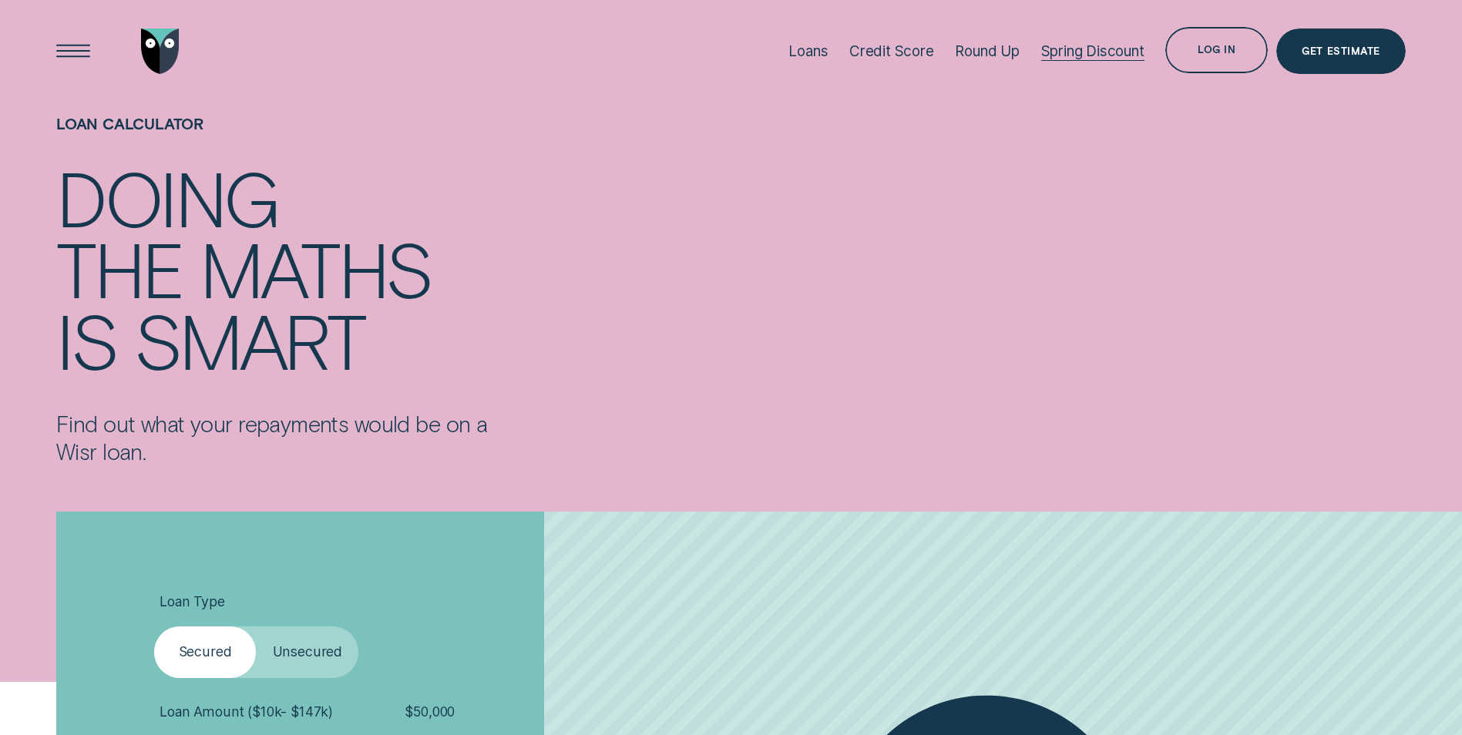
click at [1112, 55] on div "Spring Discount" at bounding box center [1092, 51] width 103 height 18
